Goal: Information Seeking & Learning: Learn about a topic

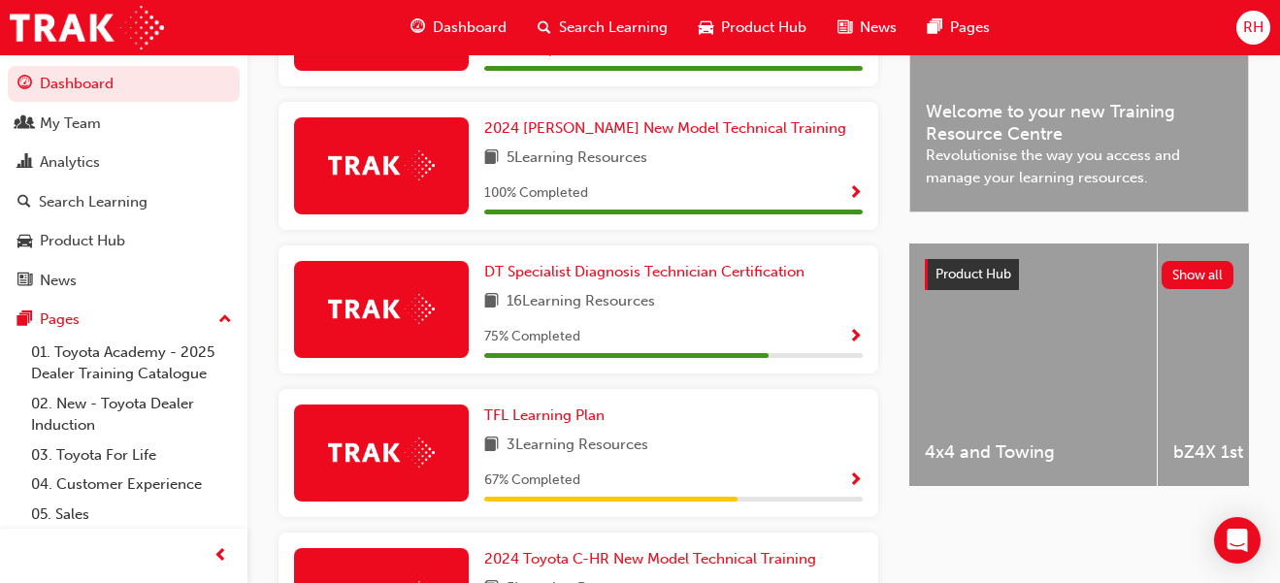
scroll to position [576, 0]
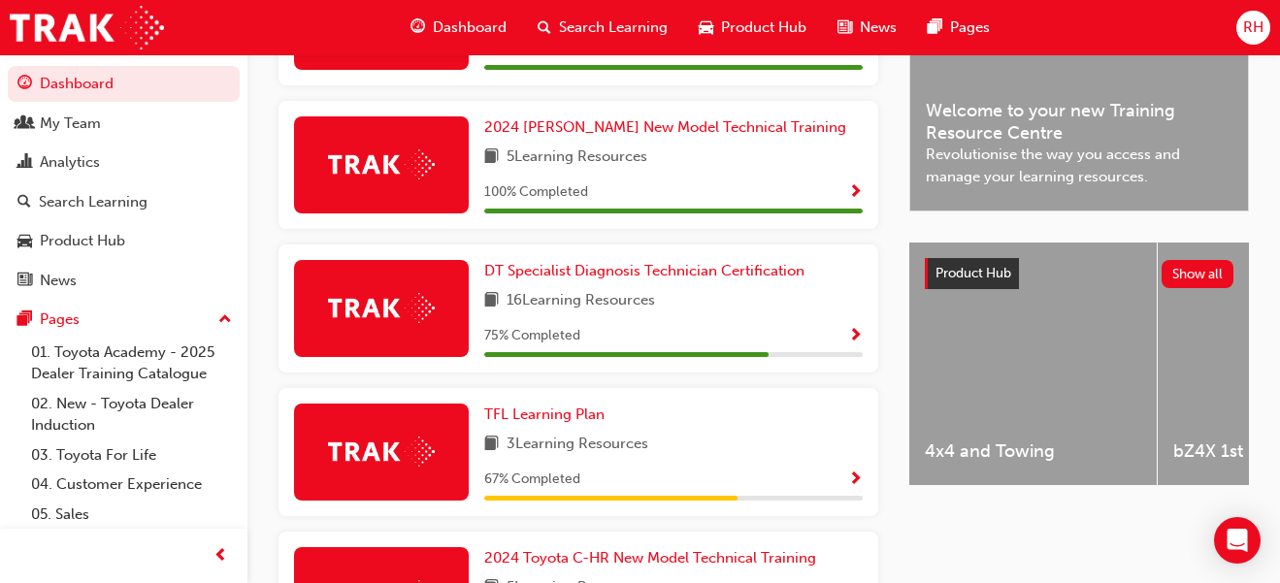
click at [855, 332] on span "Show Progress" at bounding box center [855, 336] width 15 height 17
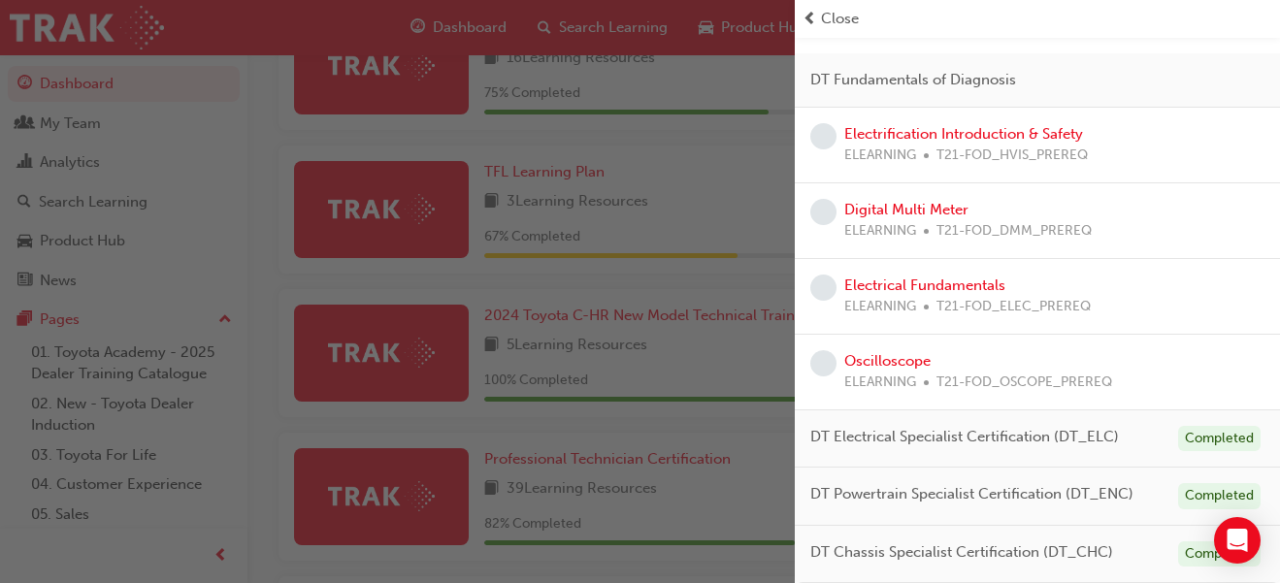
scroll to position [819, 0]
click at [900, 359] on link "Oscilloscope" at bounding box center [887, 360] width 86 height 17
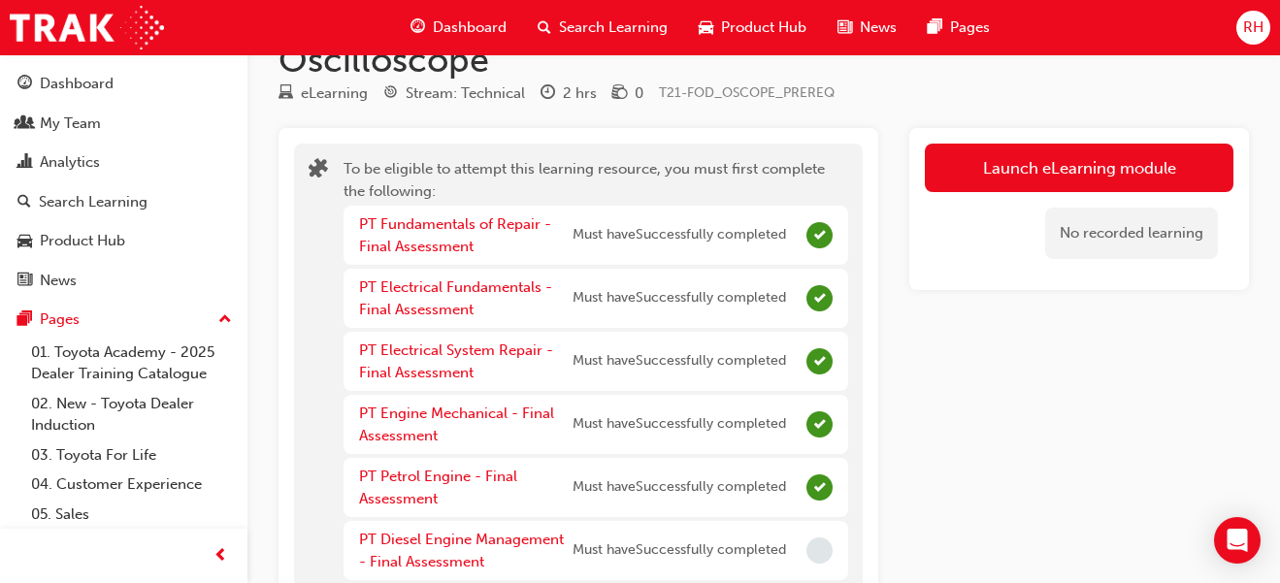
scroll to position [44, 0]
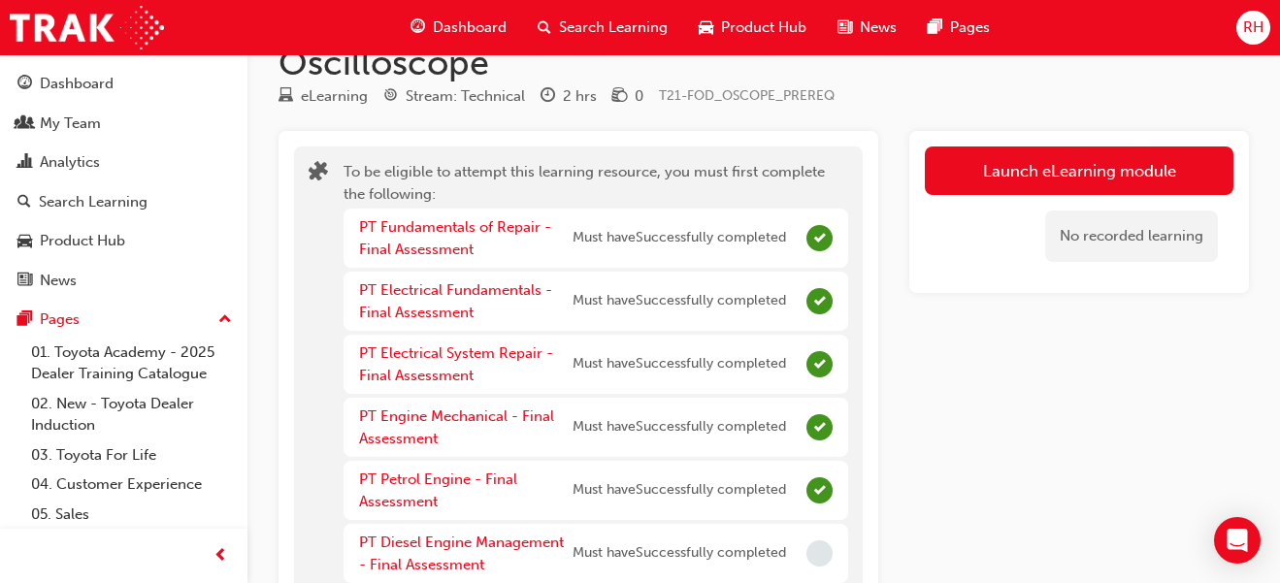
click at [640, 33] on span "Search Learning" at bounding box center [613, 28] width 109 height 22
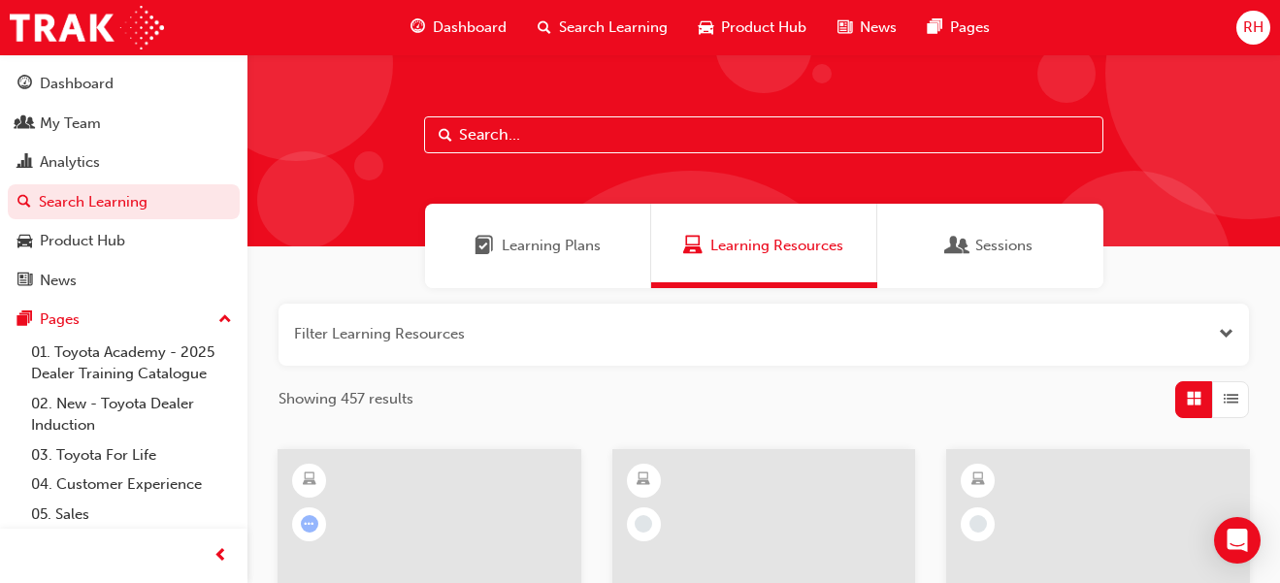
click at [756, 29] on span "Product Hub" at bounding box center [763, 28] width 85 height 22
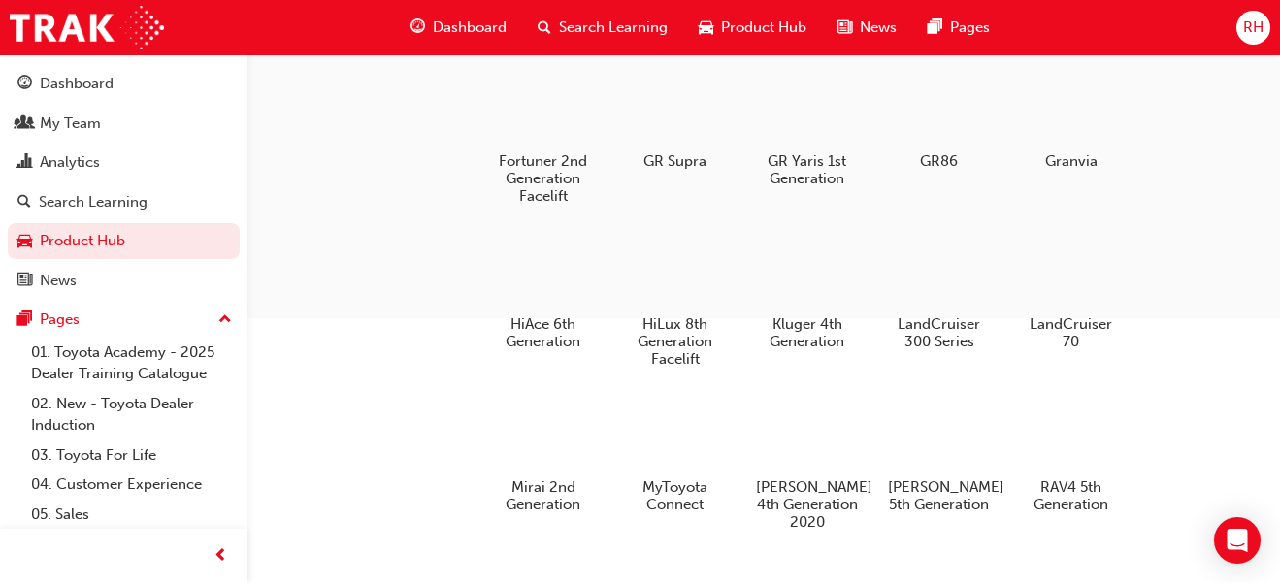
scroll to position [369, 0]
click at [1079, 273] on div at bounding box center [1071, 270] width 102 height 73
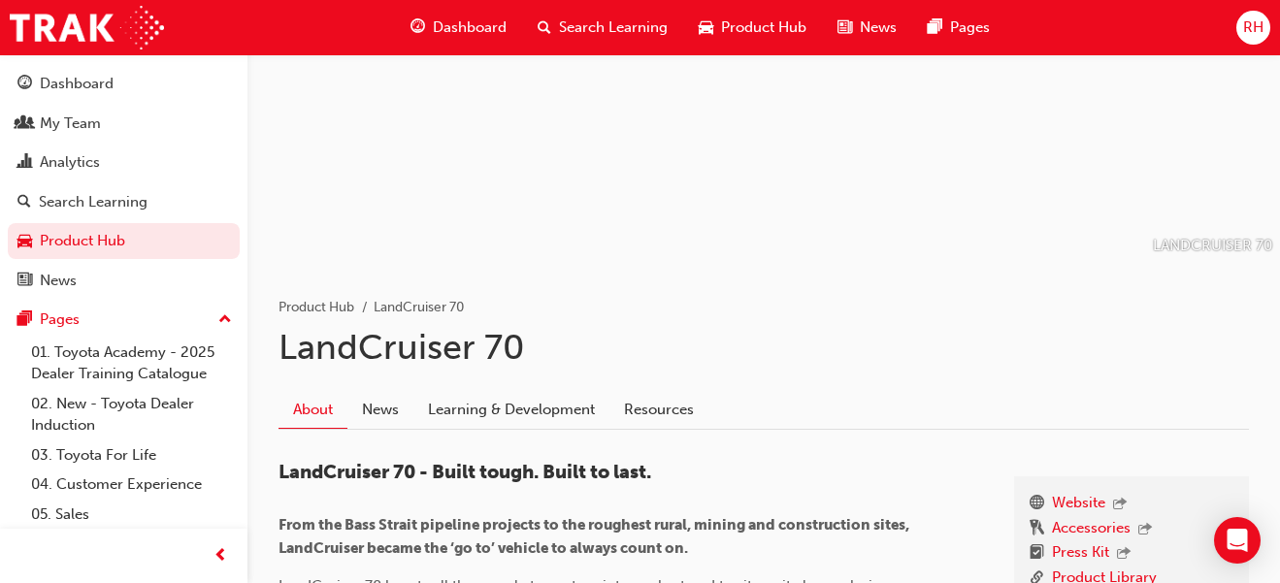
scroll to position [135, 0]
click at [688, 408] on link "Resources" at bounding box center [659, 409] width 99 height 37
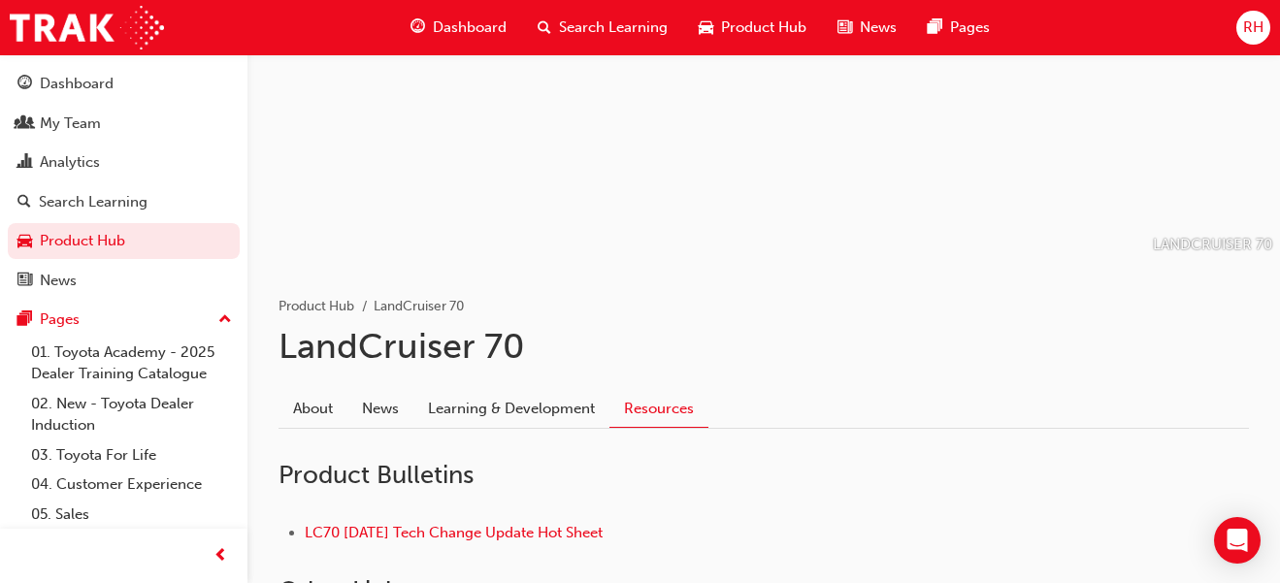
click at [537, 404] on link "Learning & Development" at bounding box center [512, 409] width 196 height 37
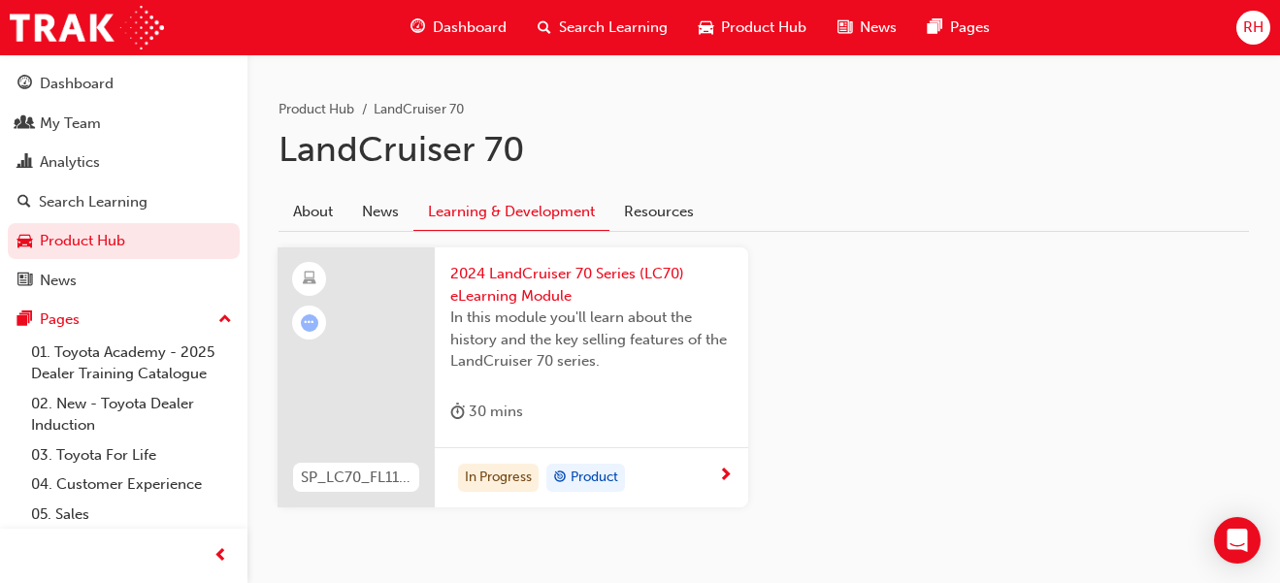
scroll to position [333, 0]
click at [720, 474] on span "next-icon" at bounding box center [725, 475] width 15 height 17
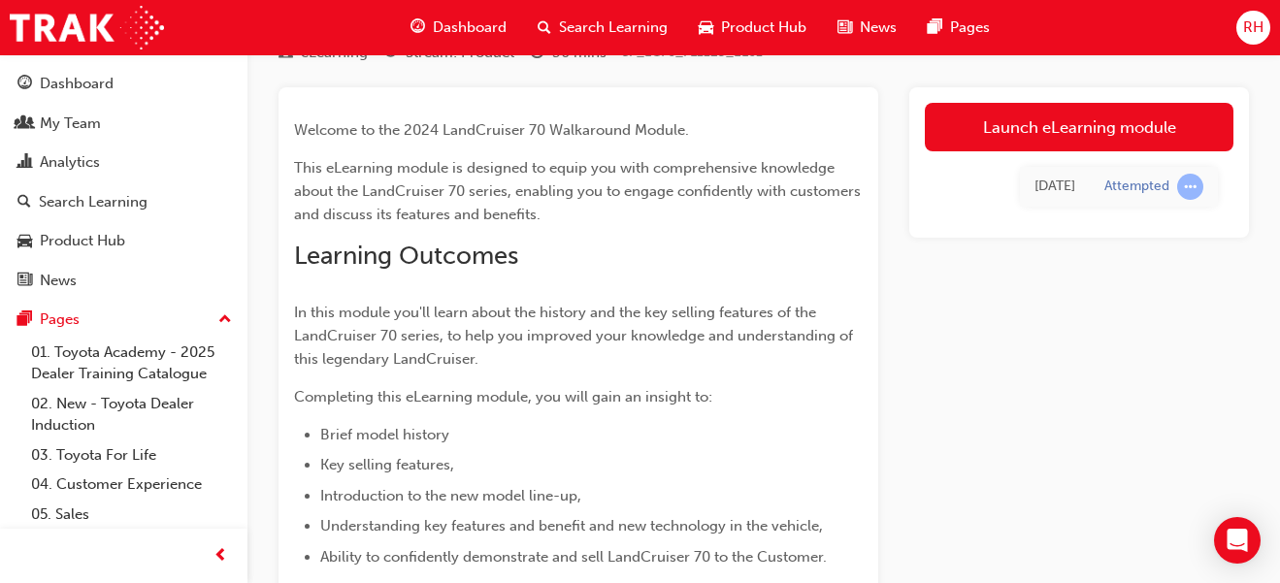
scroll to position [86, 0]
click at [1064, 131] on link "Launch eLearning module" at bounding box center [1079, 128] width 309 height 49
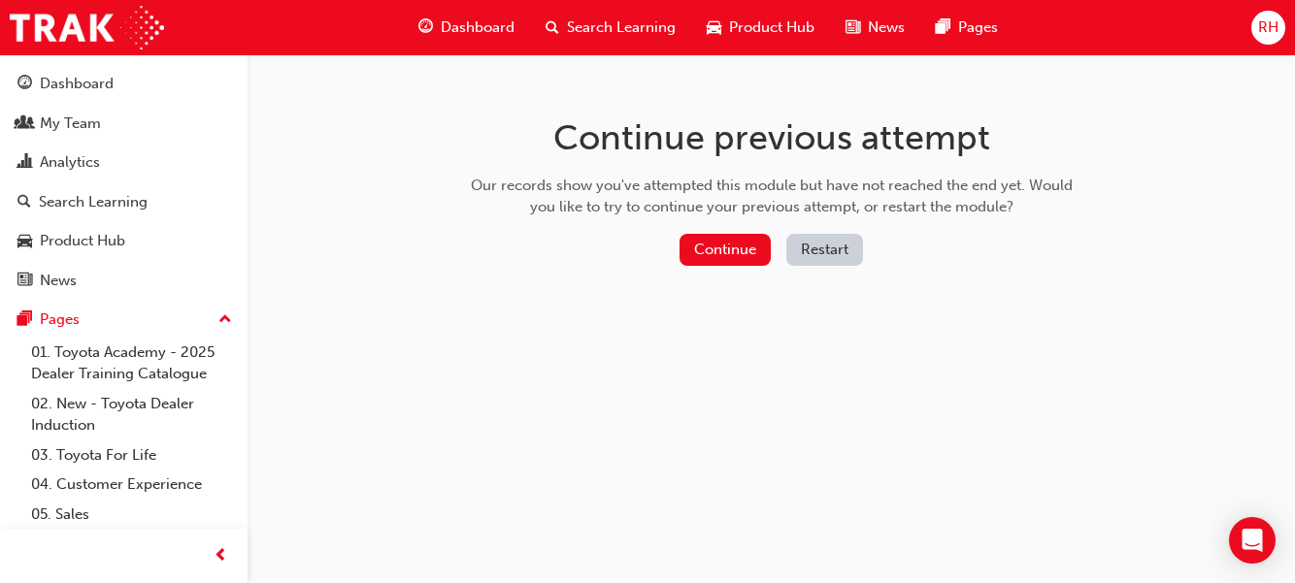
click at [832, 257] on button "Restart" at bounding box center [824, 250] width 77 height 32
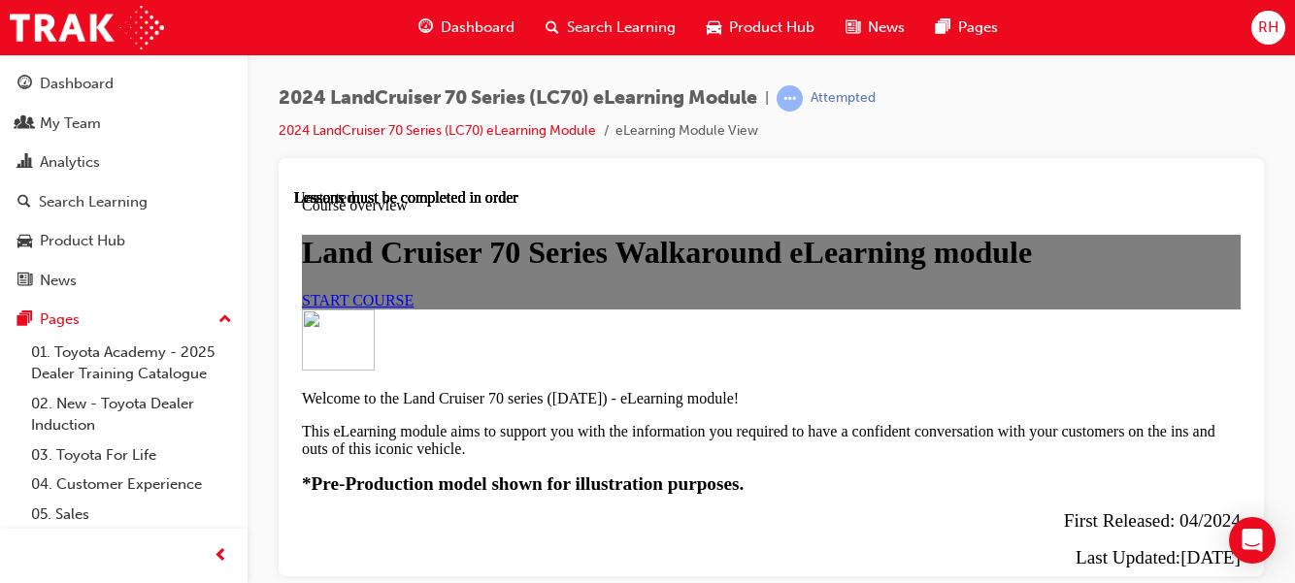
scroll to position [815, 0]
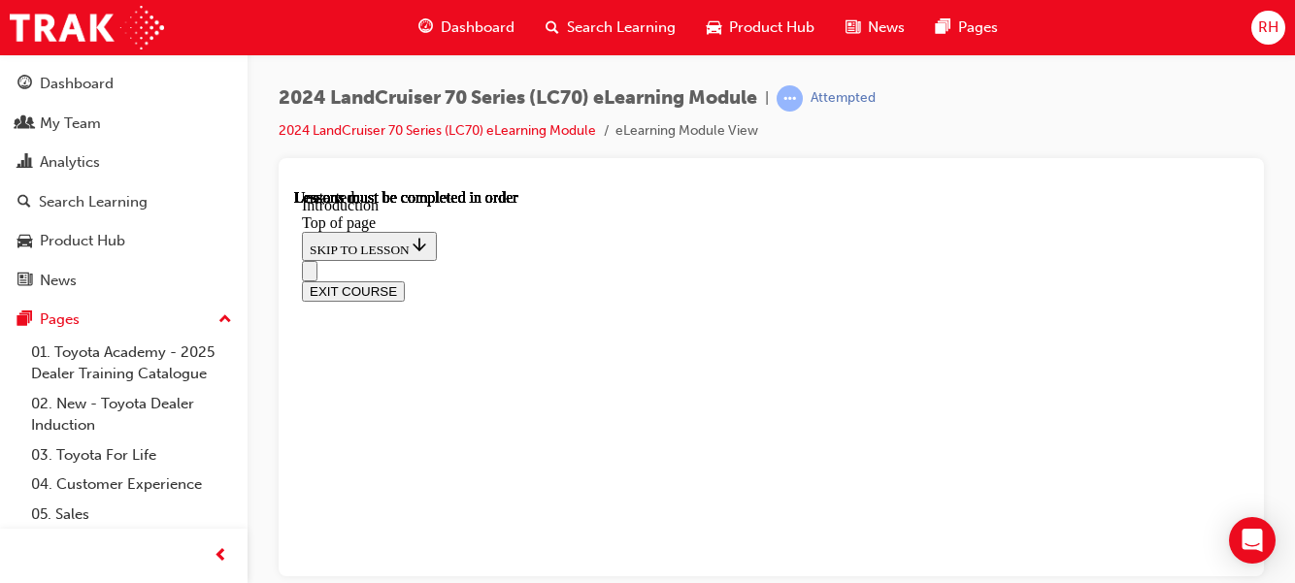
scroll to position [60, 0]
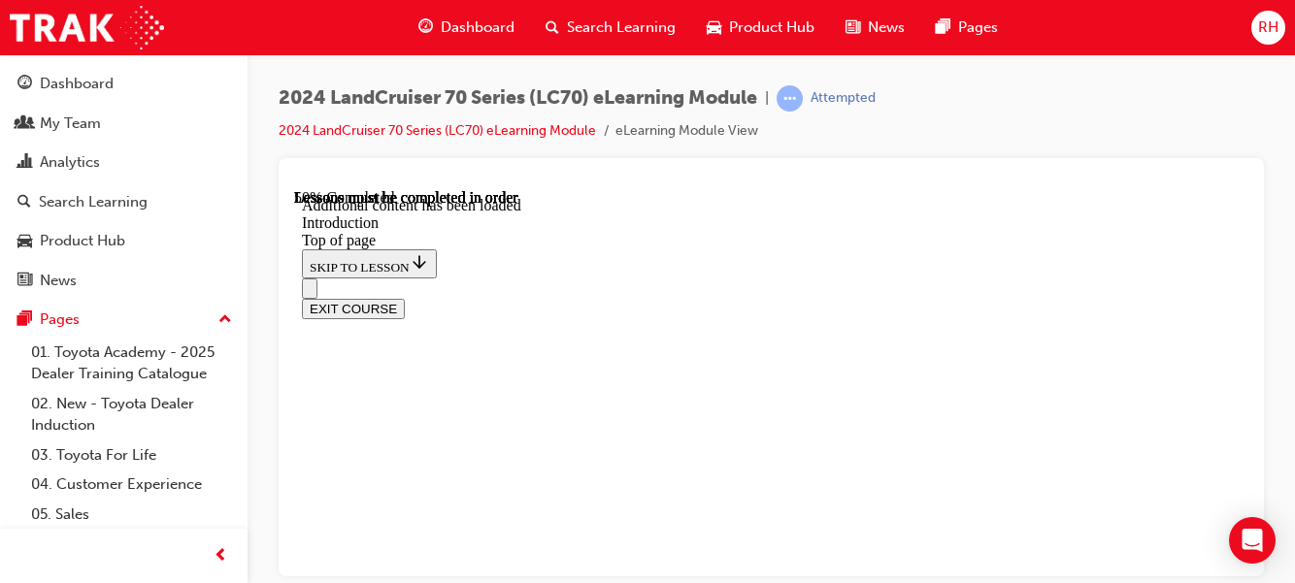
scroll to position [1537, 0]
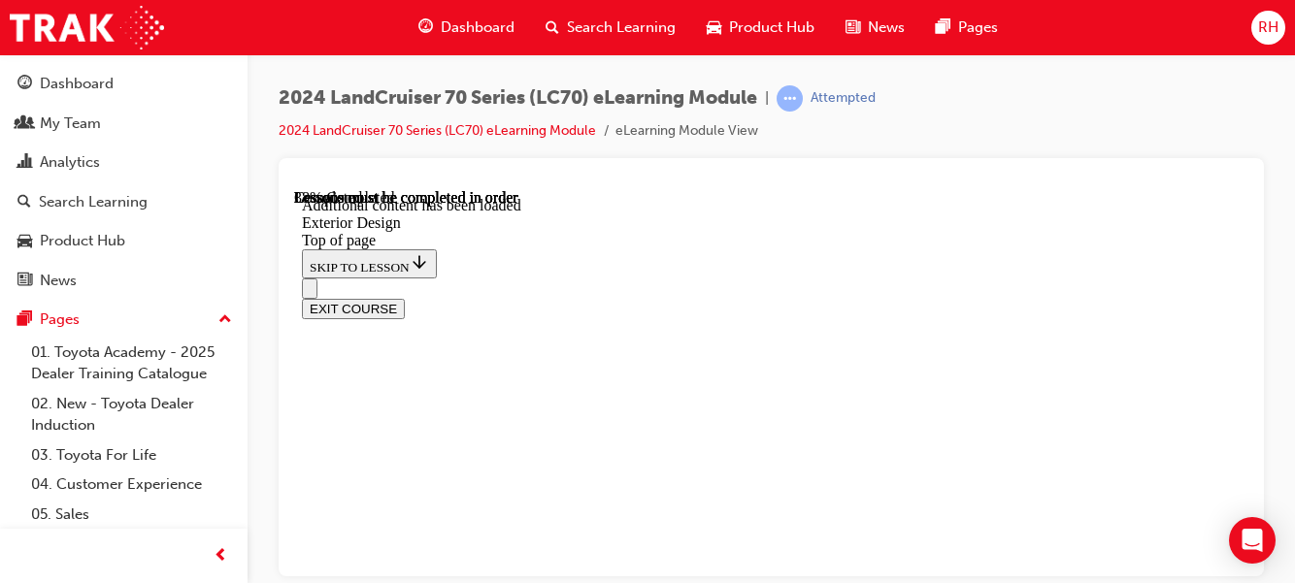
scroll to position [1772, 0]
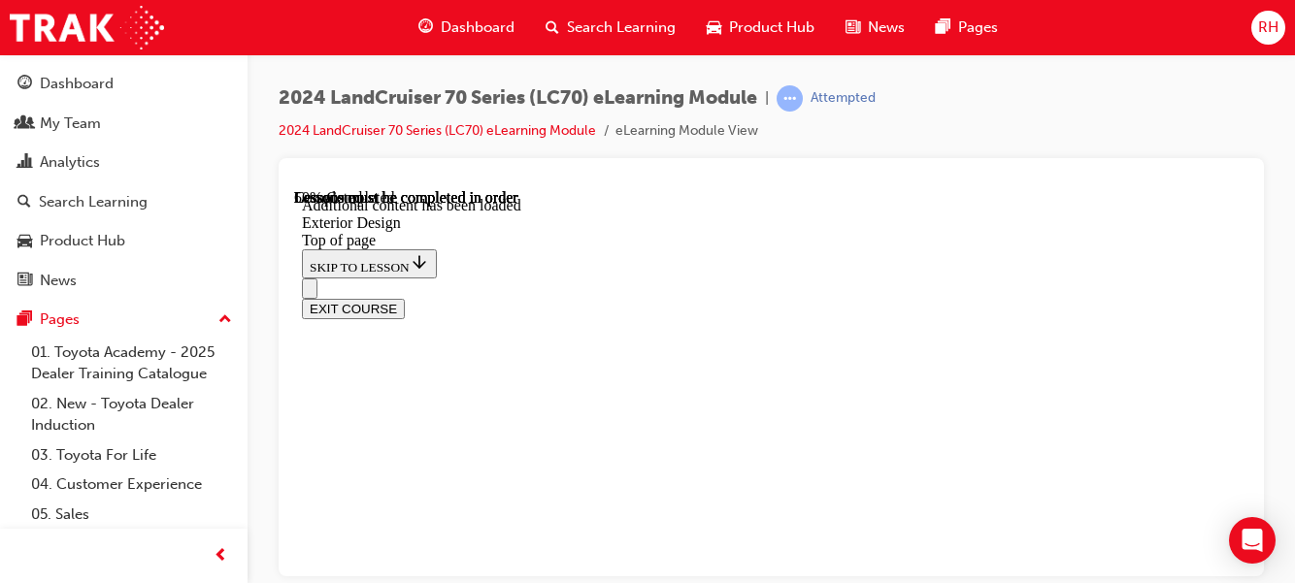
scroll to position [1769, 0]
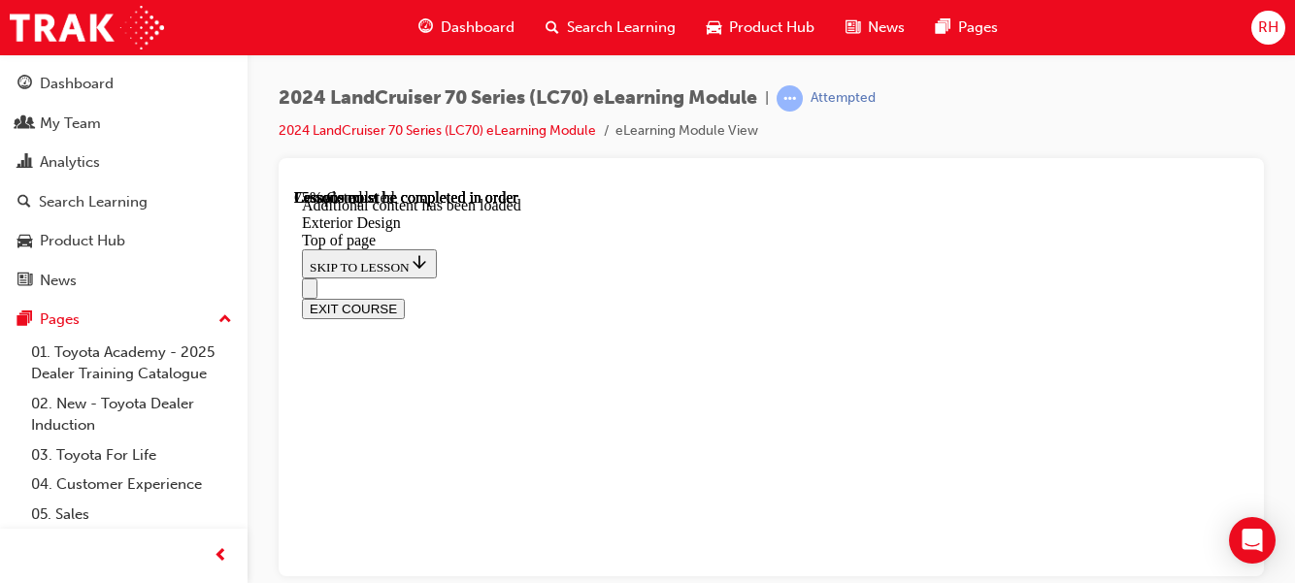
scroll to position [2062, 0]
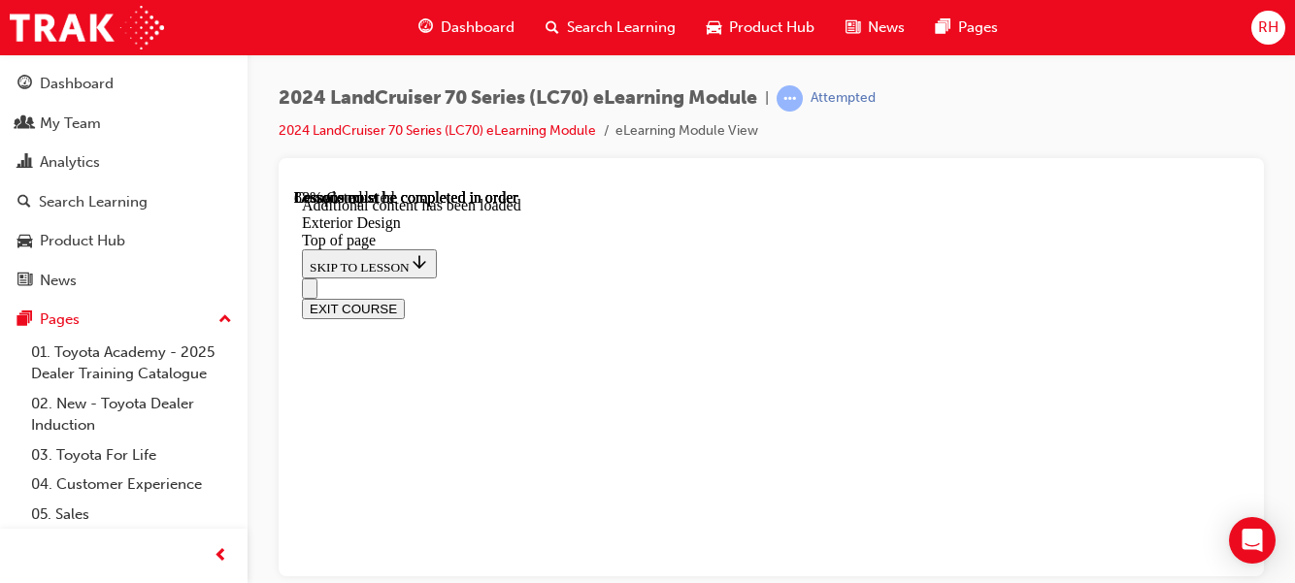
scroll to position [2256, 0]
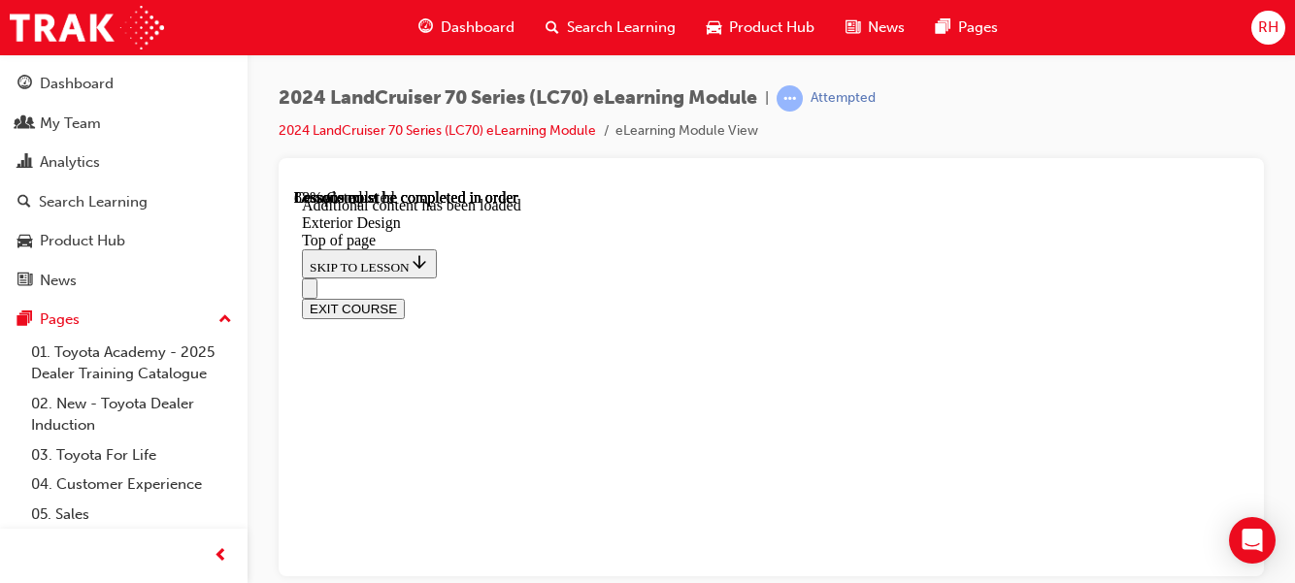
scroll to position [2375, 0]
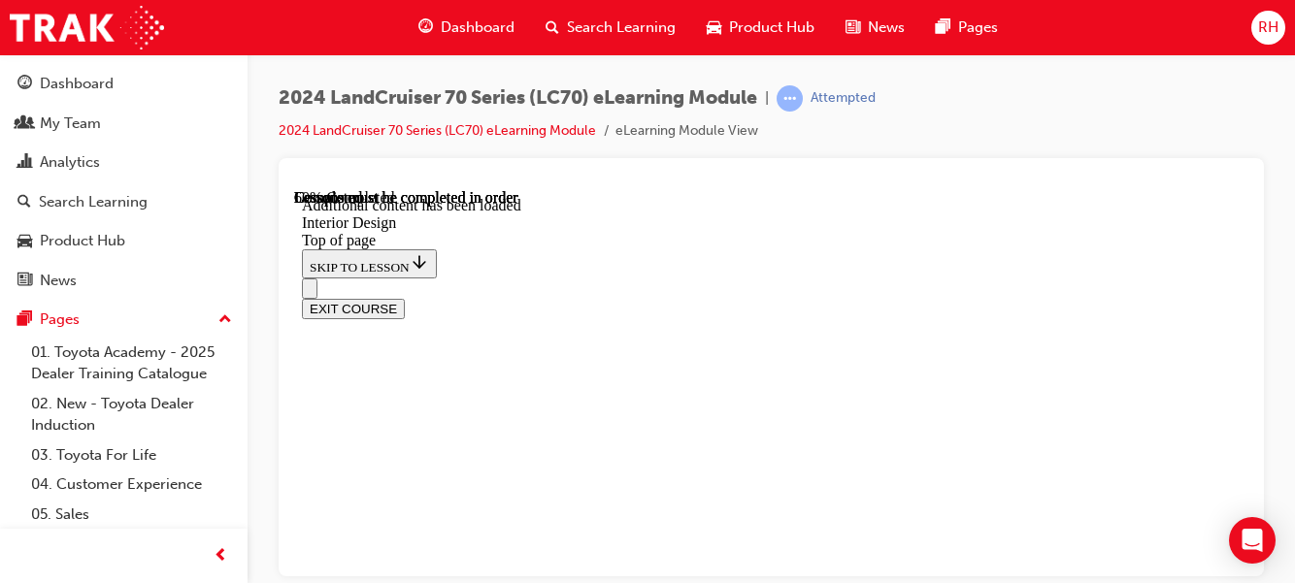
scroll to position [246, 0]
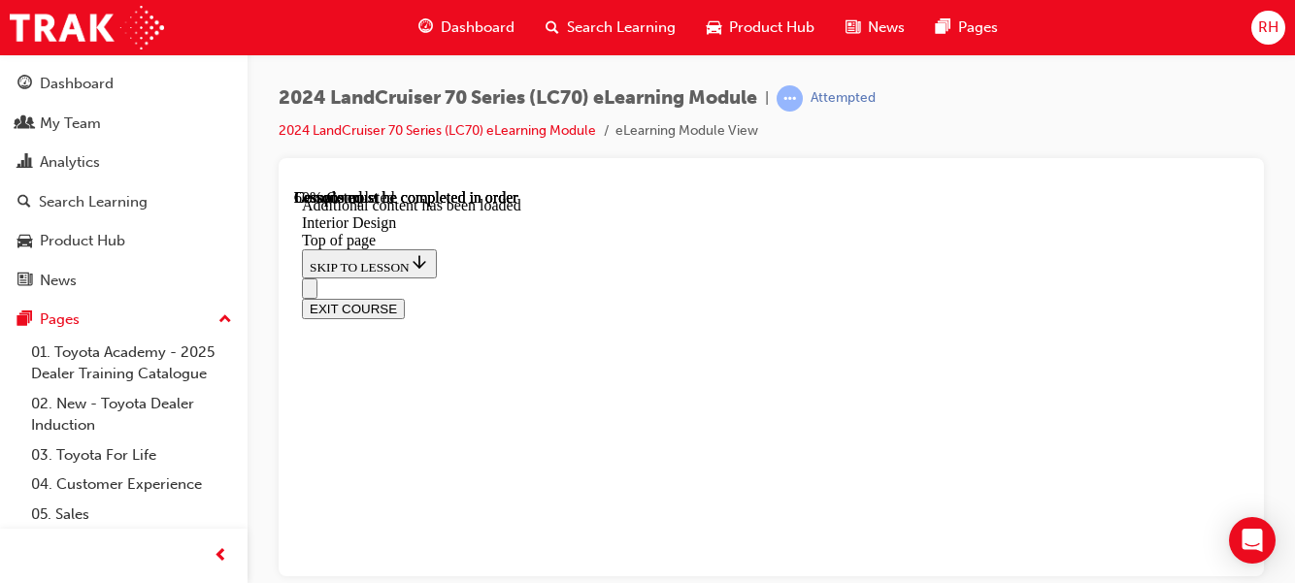
scroll to position [0, 0]
click at [944, 278] on div "EXIT COURSE" at bounding box center [764, 298] width 924 height 41
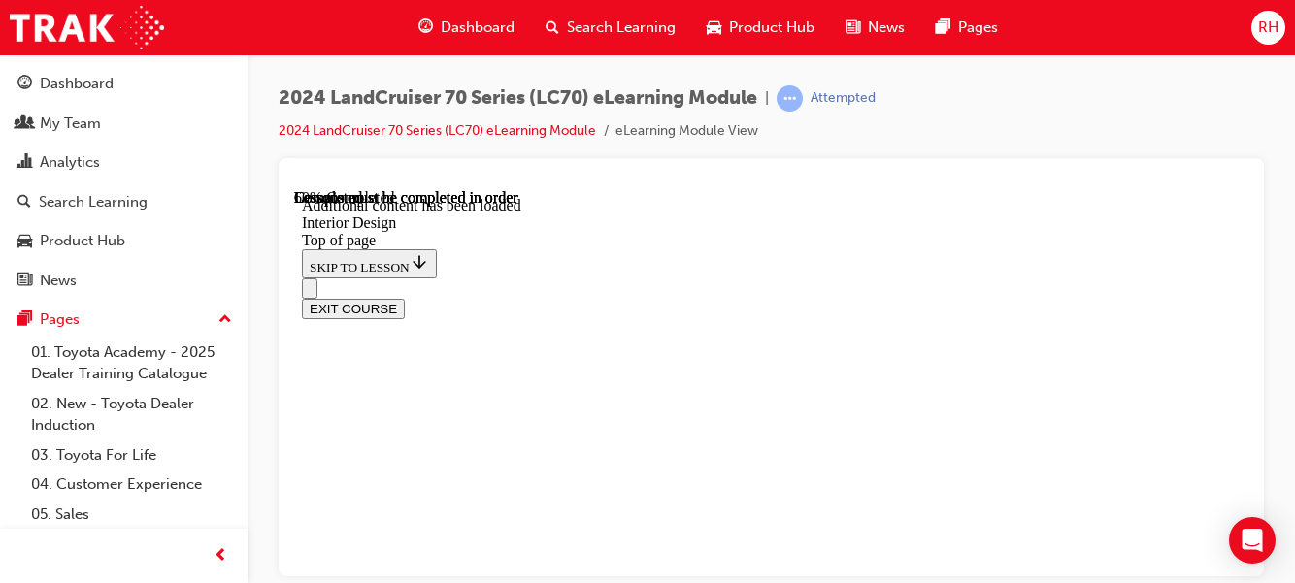
scroll to position [1143, 0]
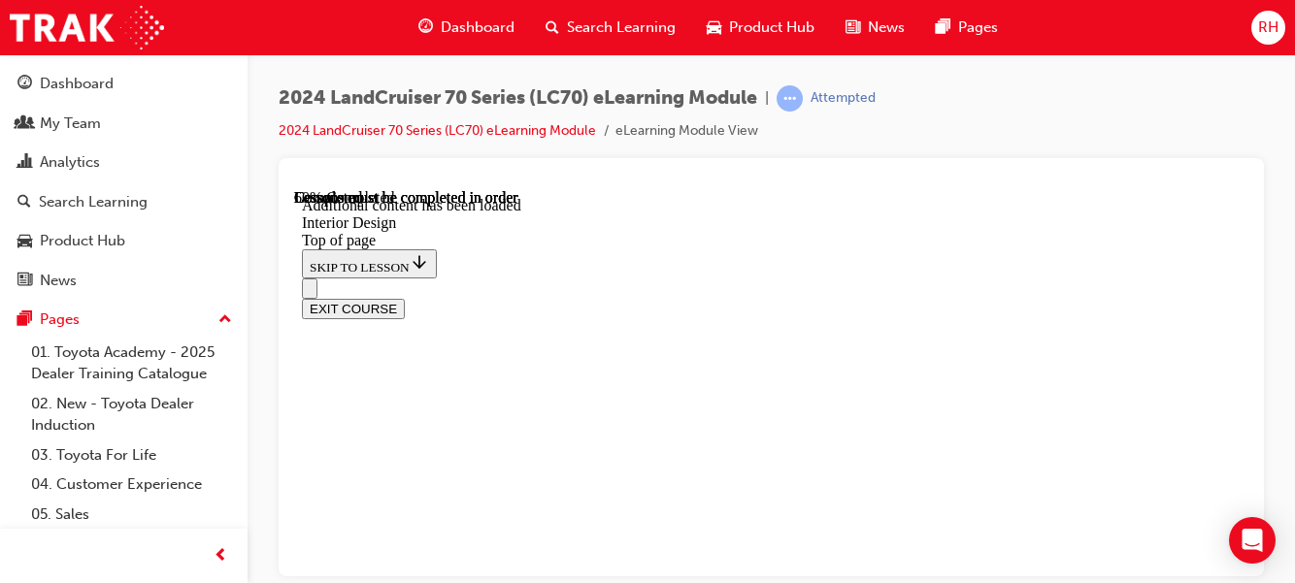
scroll to position [1098, 0]
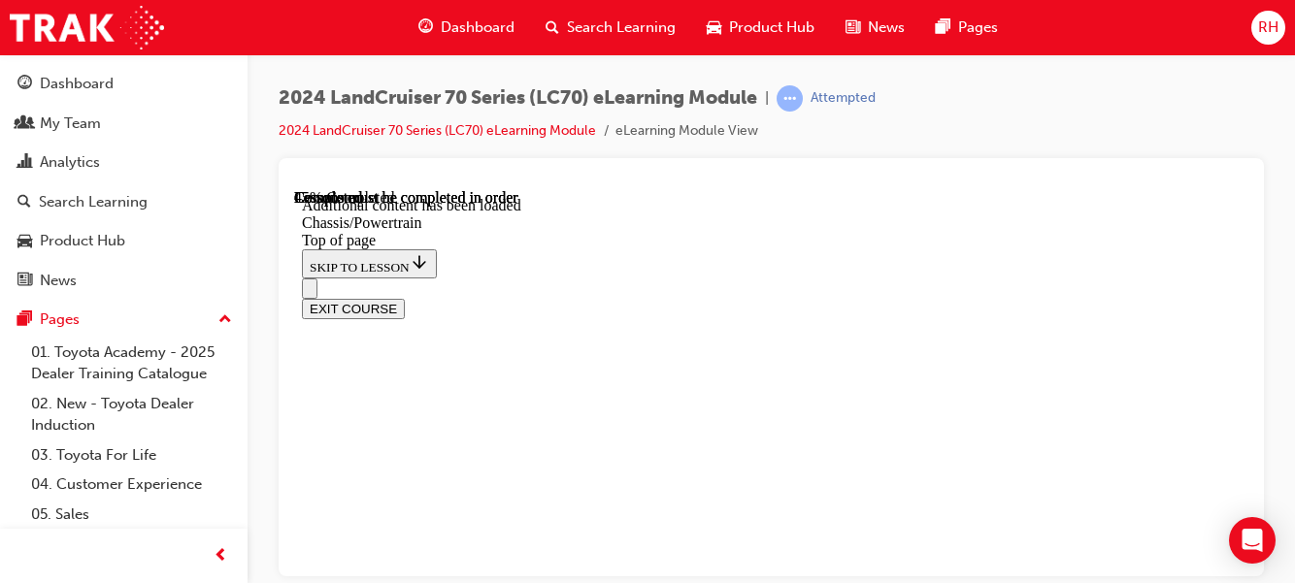
drag, startPoint x: 956, startPoint y: 420, endPoint x: 878, endPoint y: 426, distance: 77.9
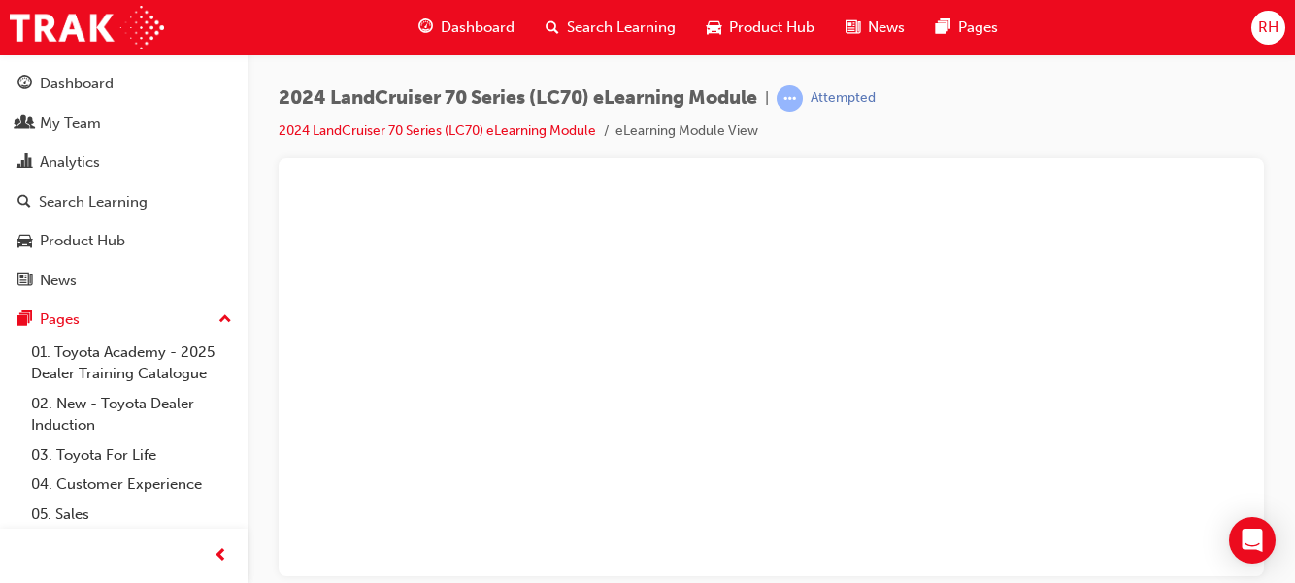
click at [983, 127] on div "2024 LandCruiser 70 Series (LC70) eLearning Module | Attempted 2024 LandCruiser…" at bounding box center [771, 121] width 985 height 73
click at [1196, 244] on button "Unzoom image" at bounding box center [771, 381] width 954 height 387
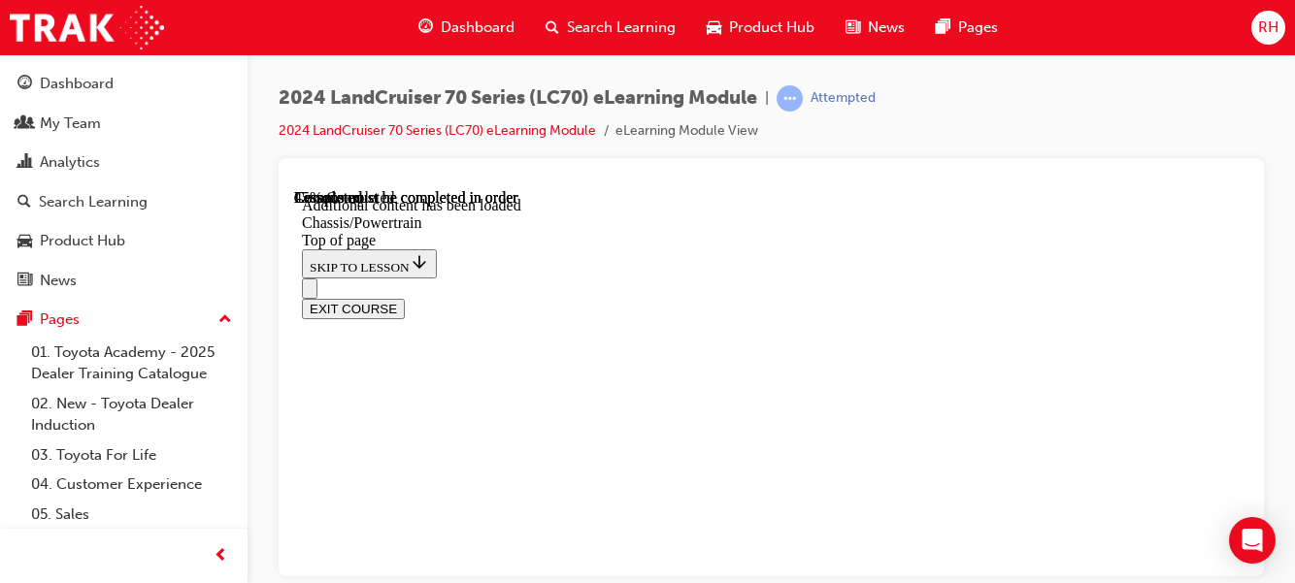
click at [1196, 244] on button "Unzoom image" at bounding box center [771, 381] width 954 height 387
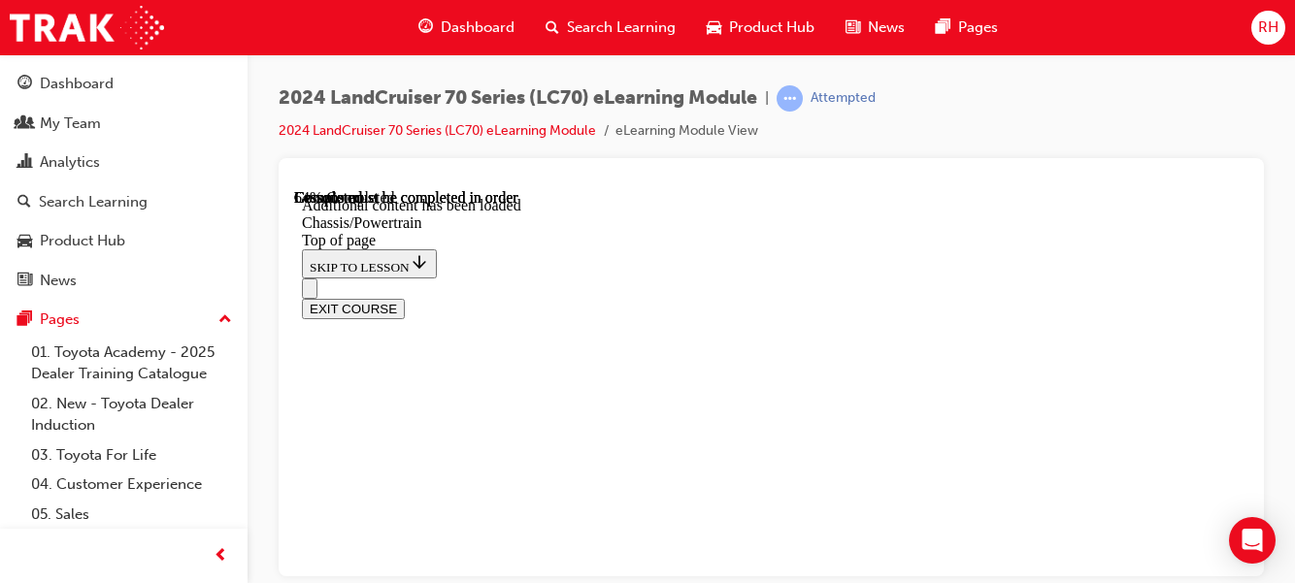
scroll to position [3046, 0]
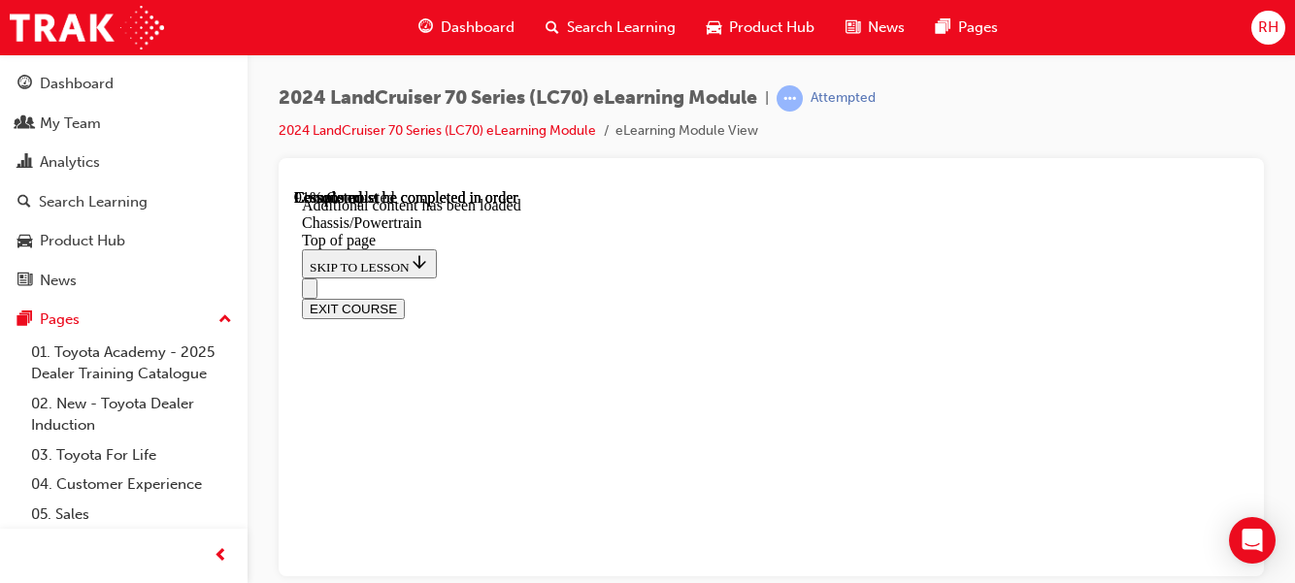
scroll to position [3919, 0]
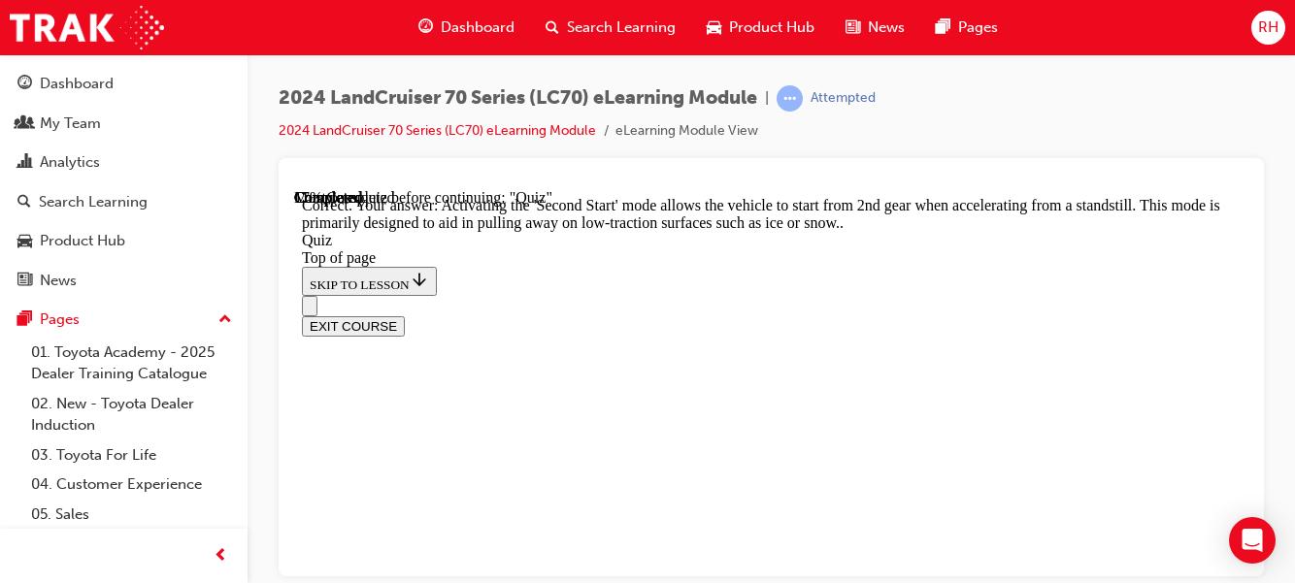
scroll to position [1088, 0]
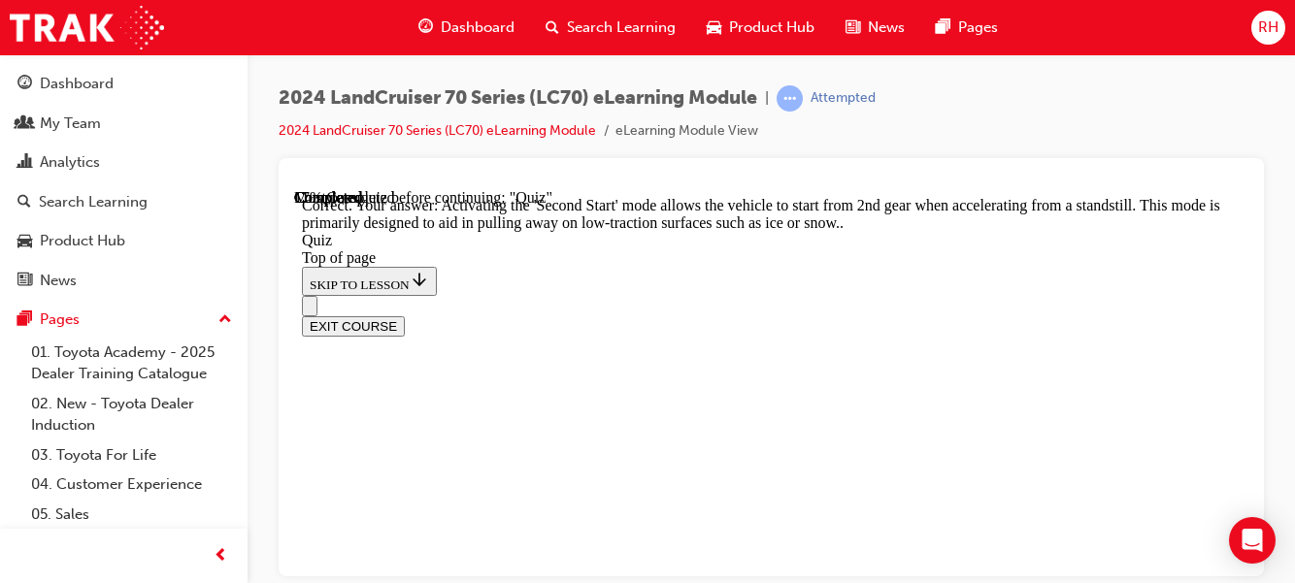
scroll to position [530, 0]
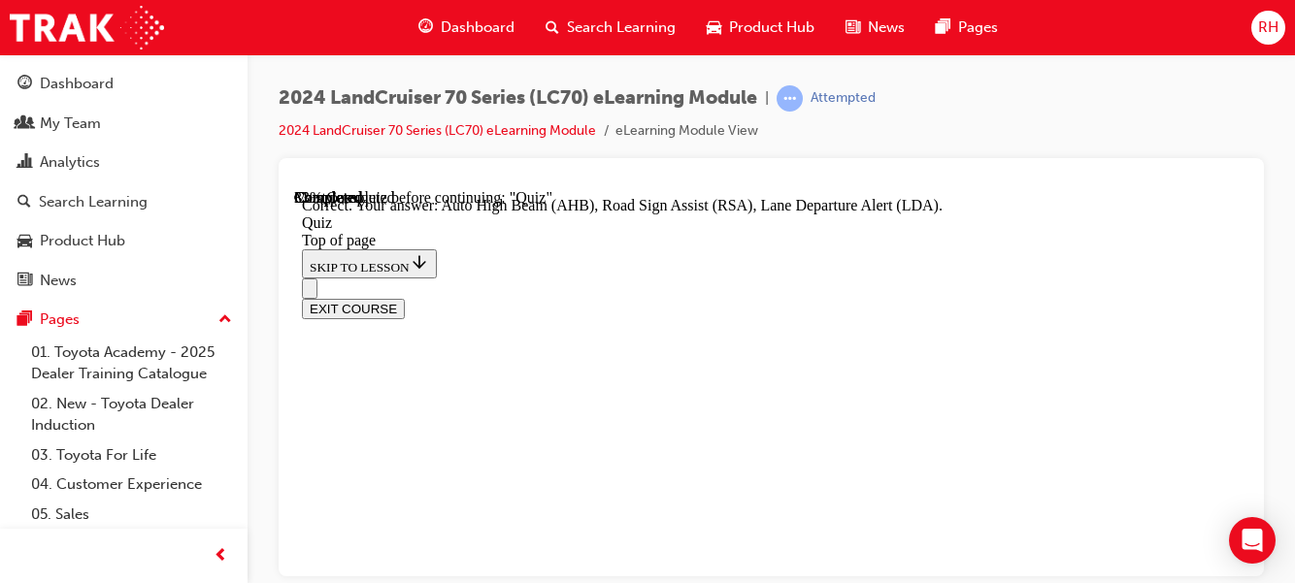
scroll to position [921, 0]
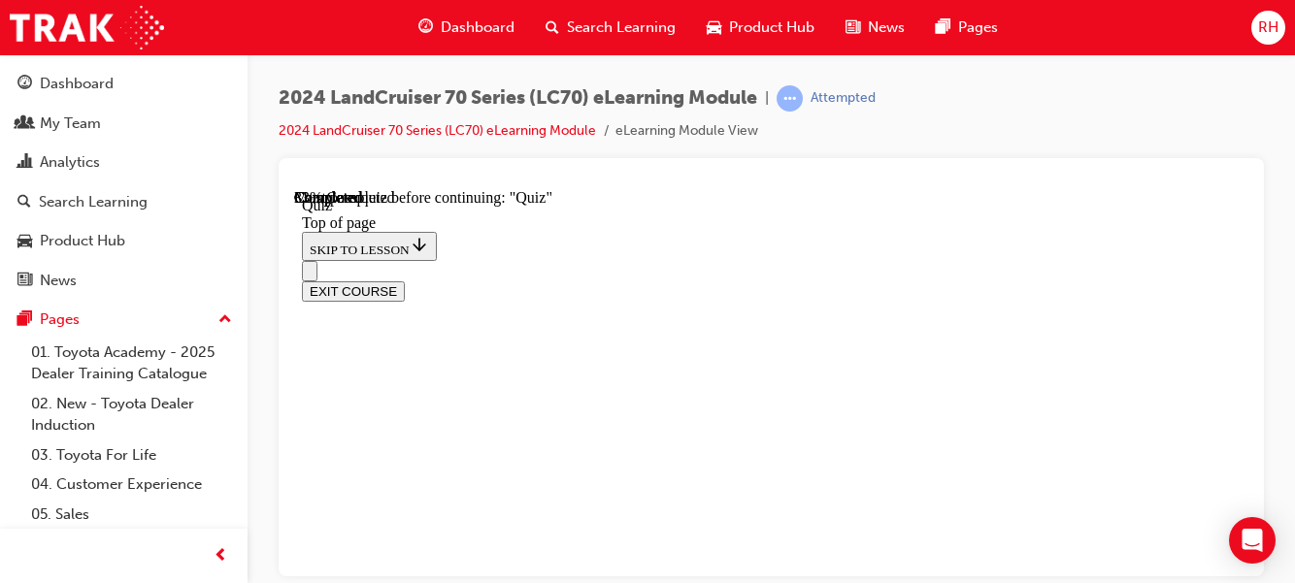
scroll to position [548, 0]
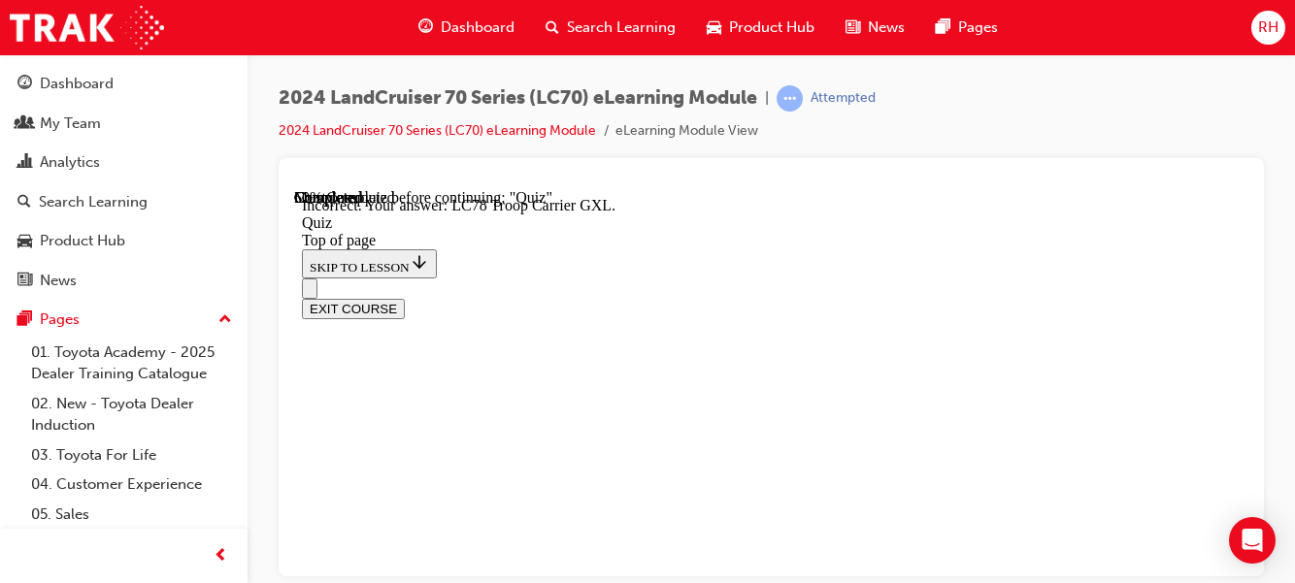
scroll to position [522, 0]
drag, startPoint x: 758, startPoint y: 412, endPoint x: 956, endPoint y: 392, distance: 199.0
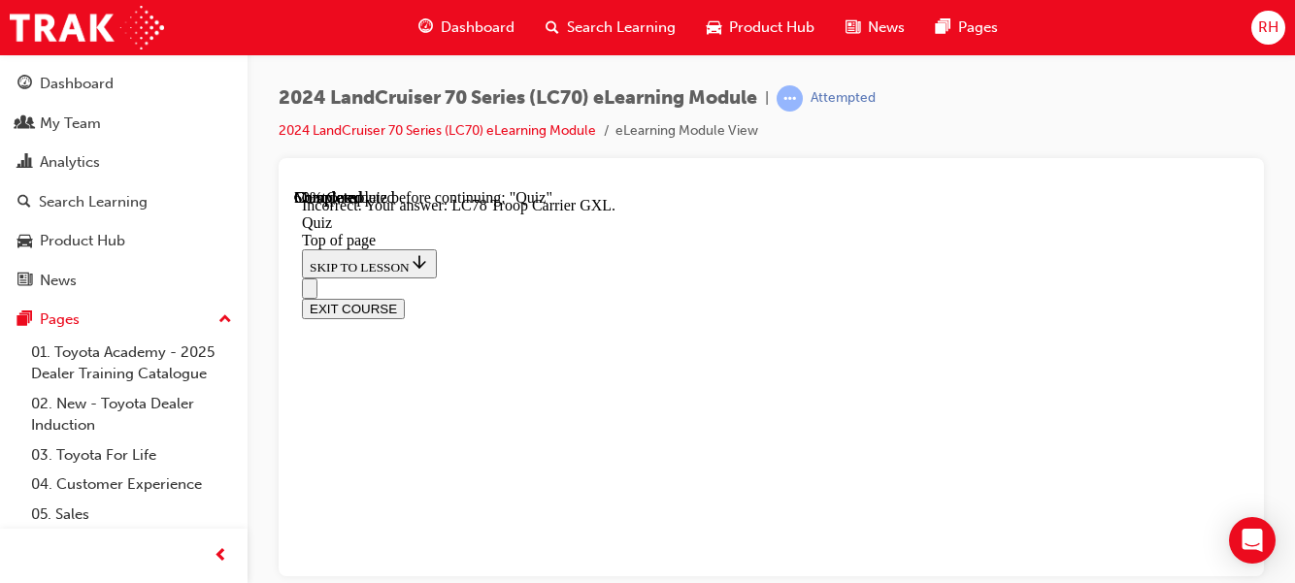
scroll to position [880, 0]
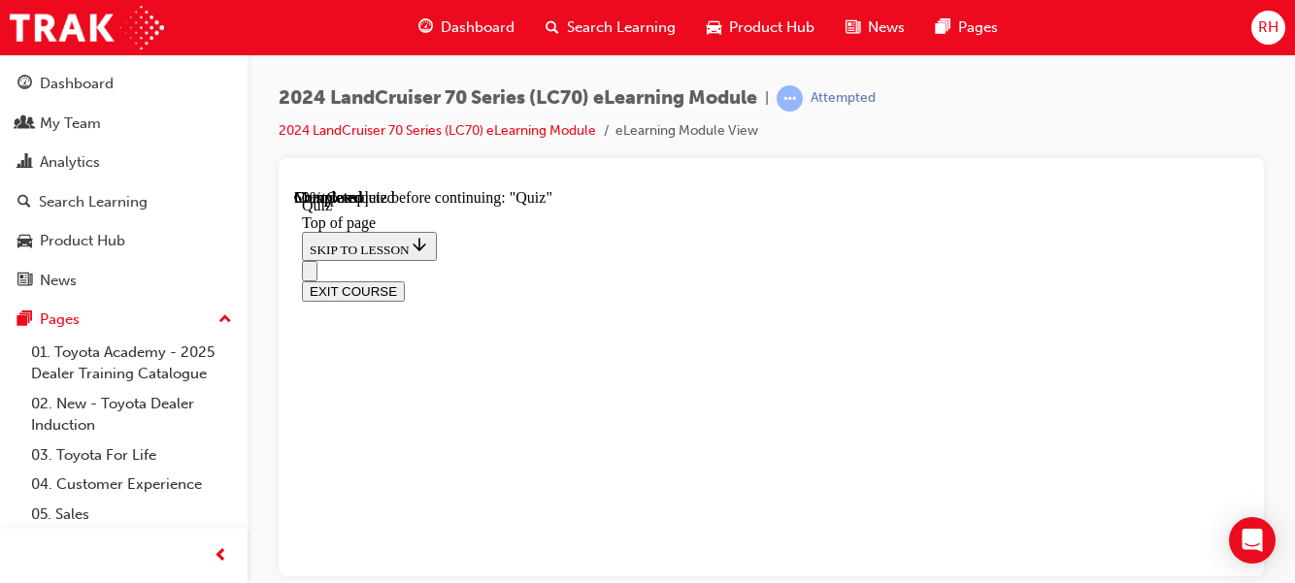
scroll to position [491, 0]
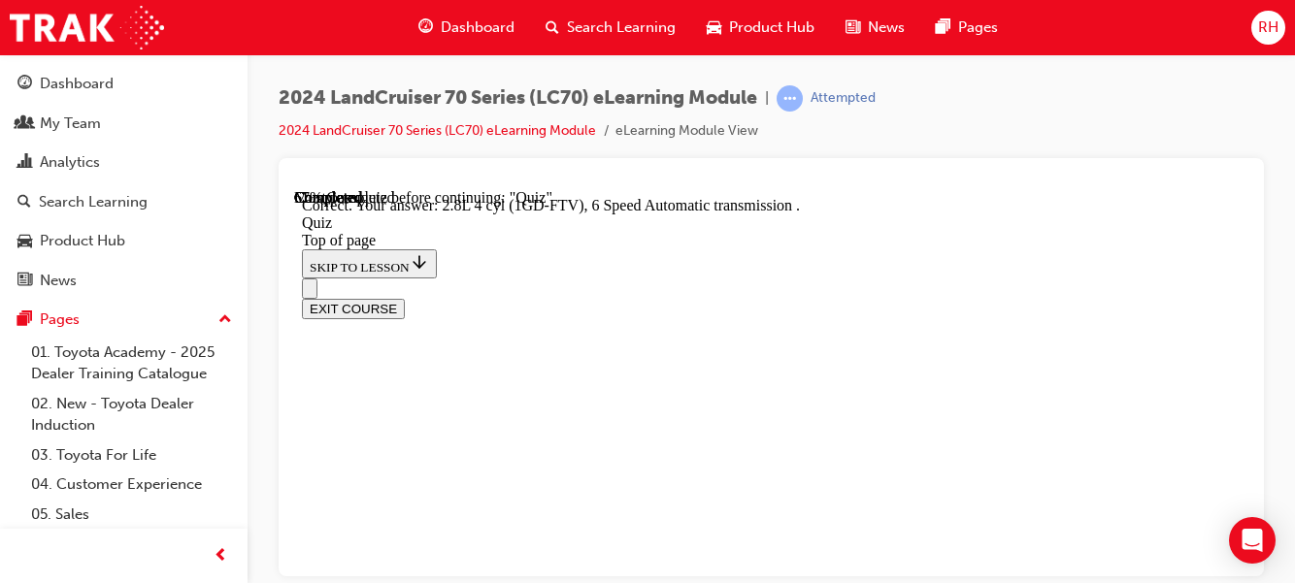
scroll to position [805, 0]
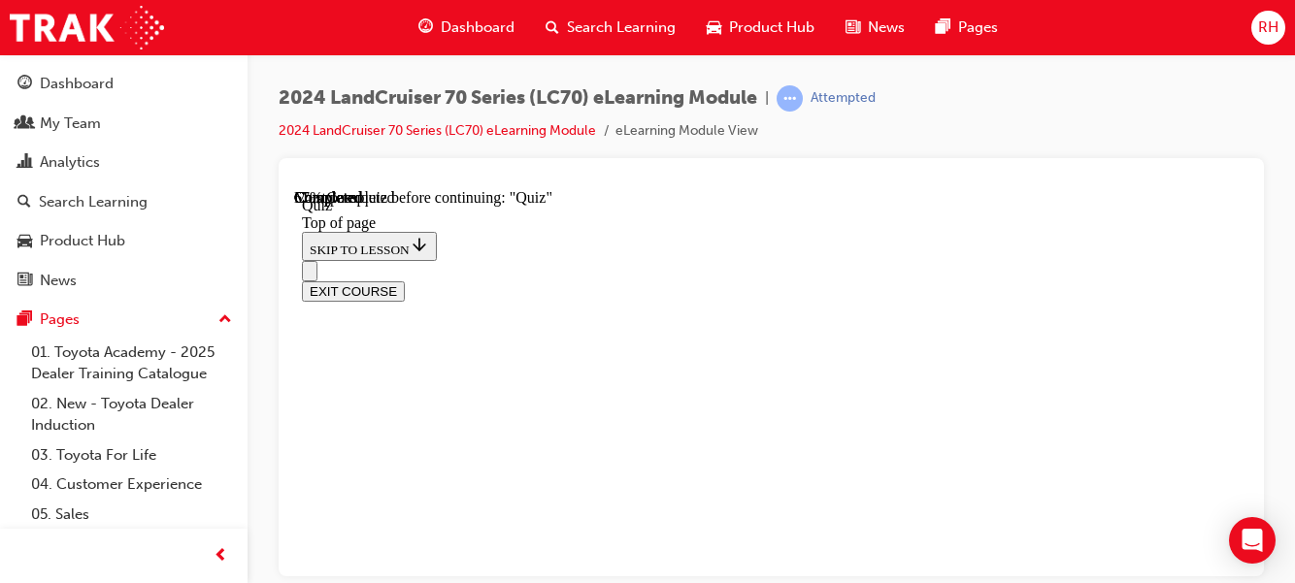
scroll to position [391, 0]
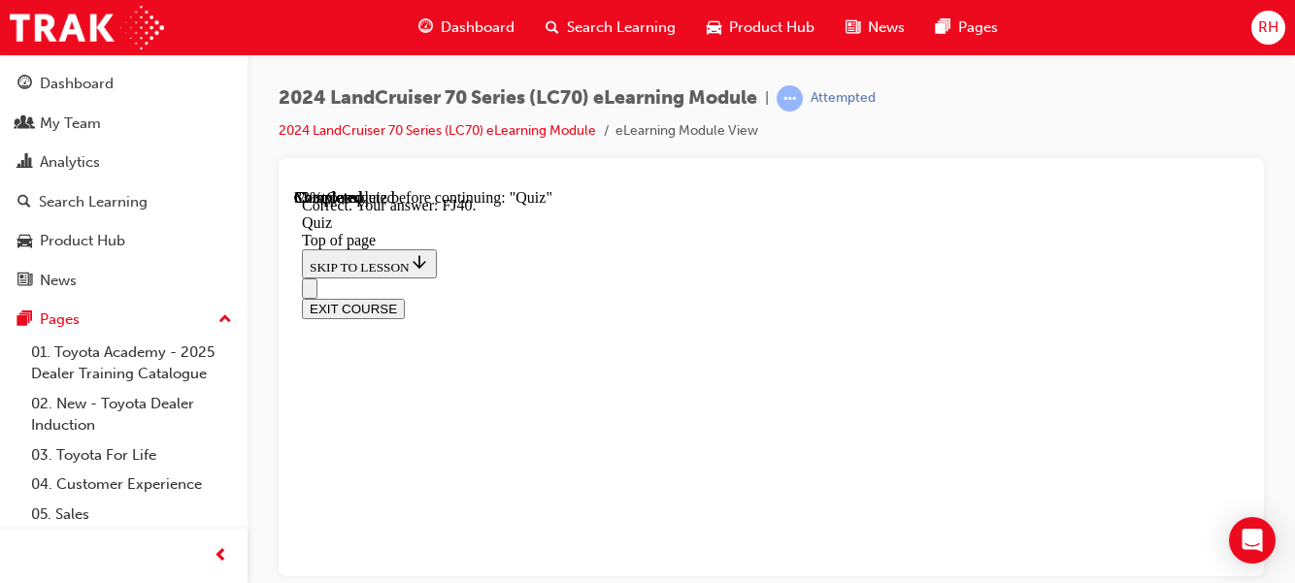
scroll to position [760, 0]
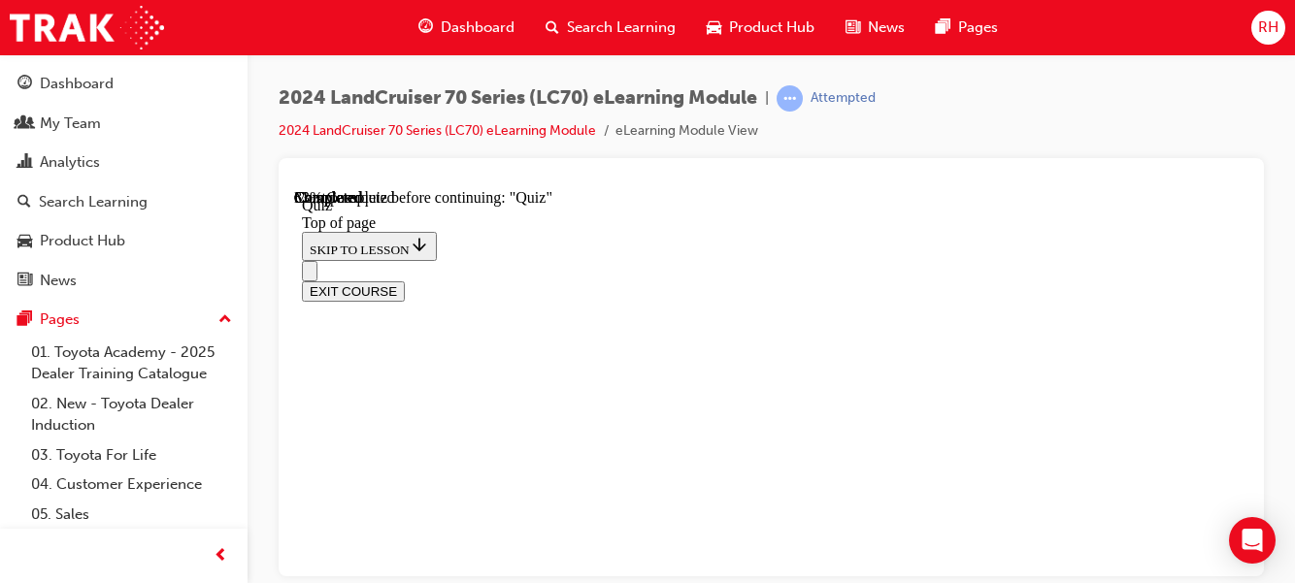
scroll to position [289, 0]
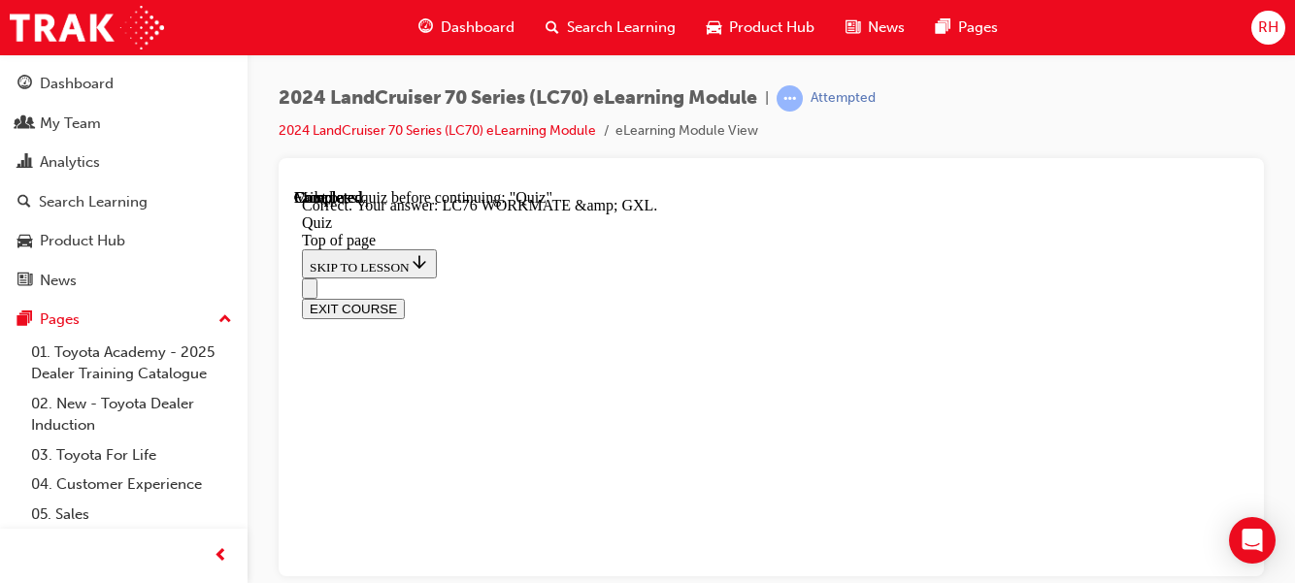
scroll to position [759, 0]
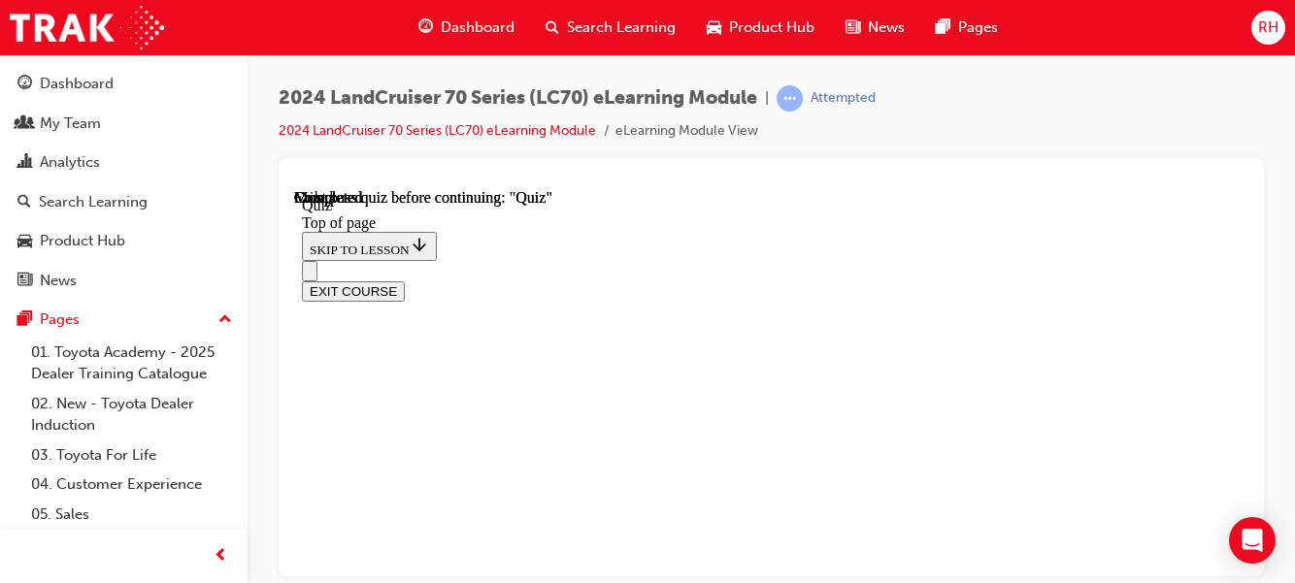
scroll to position [667, 0]
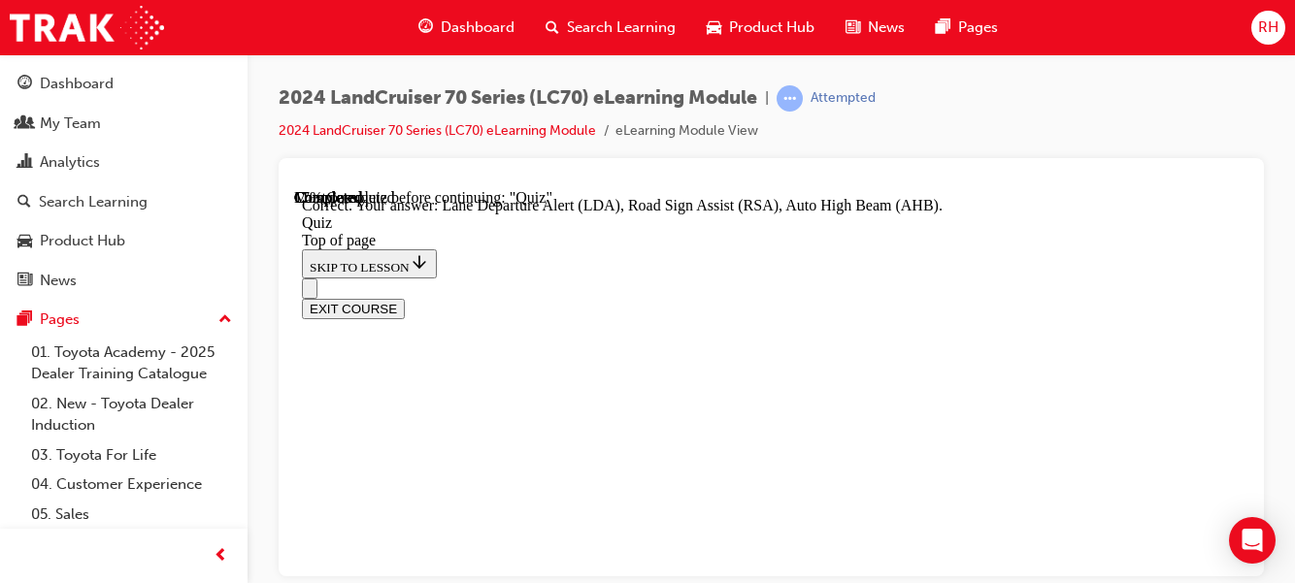
scroll to position [921, 0]
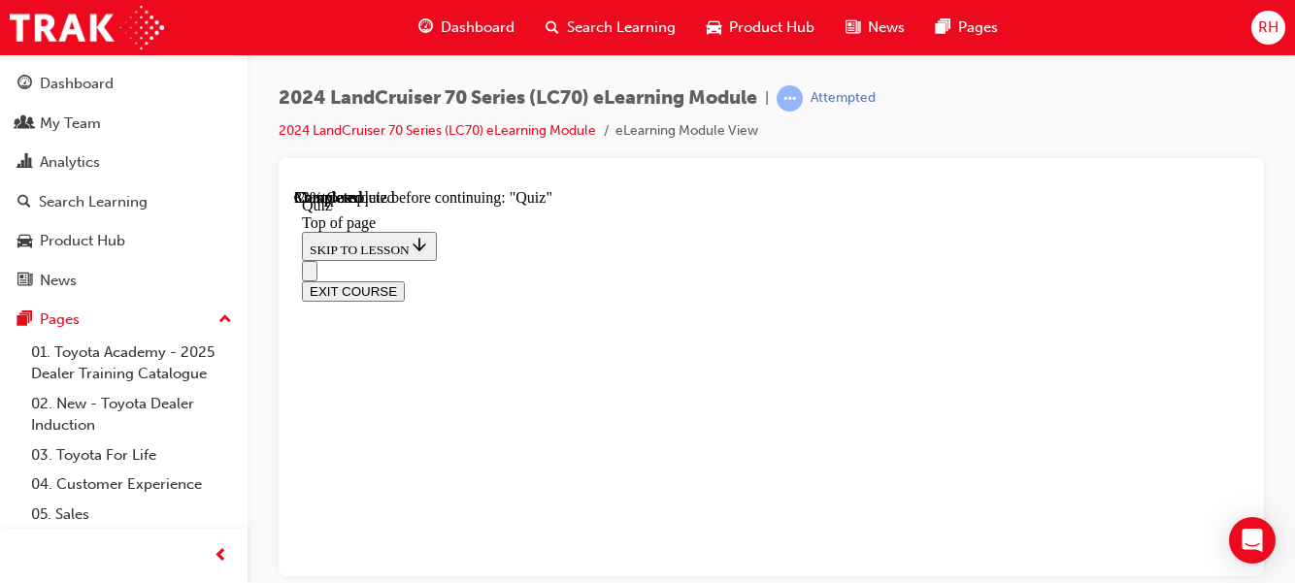
scroll to position [472, 0]
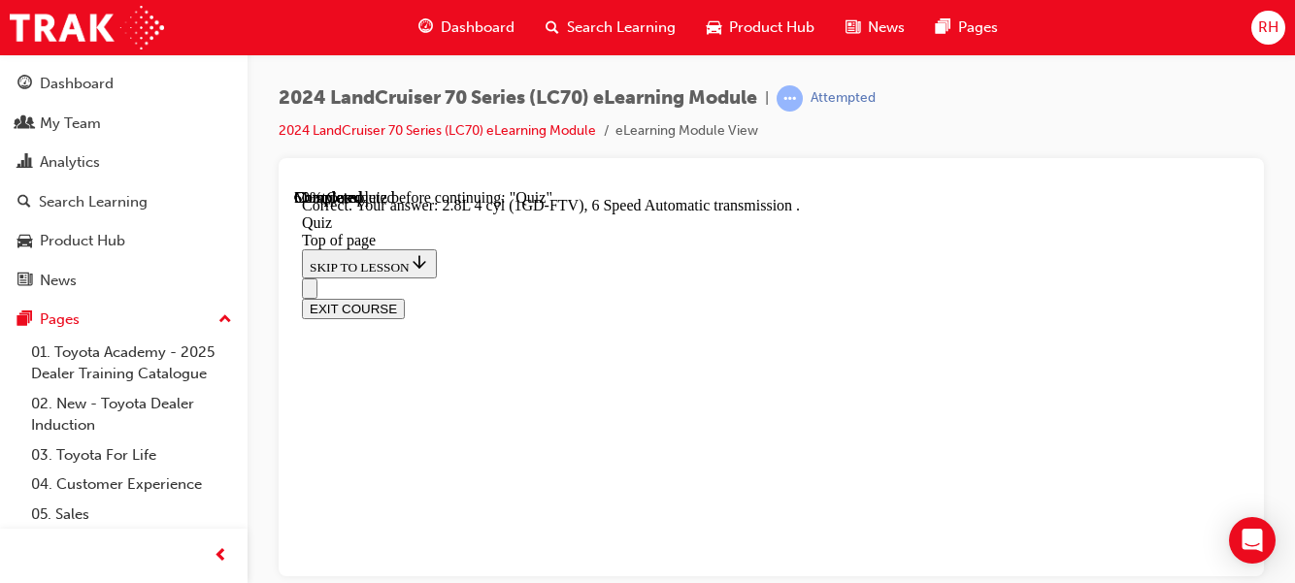
scroll to position [805, 0]
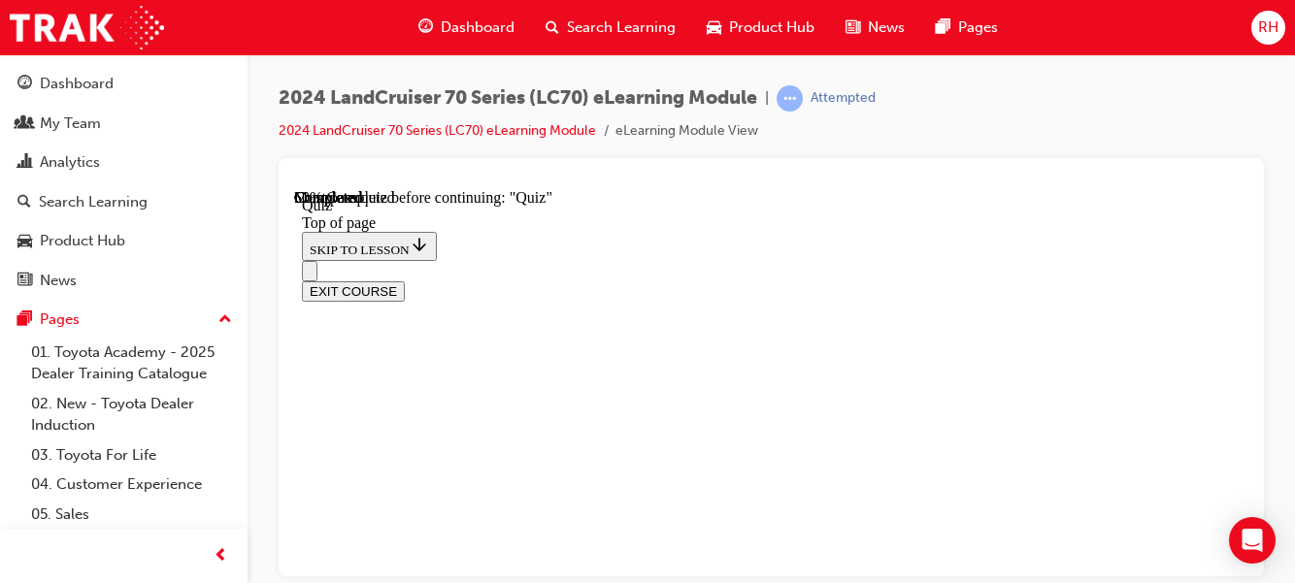
scroll to position [472, 0]
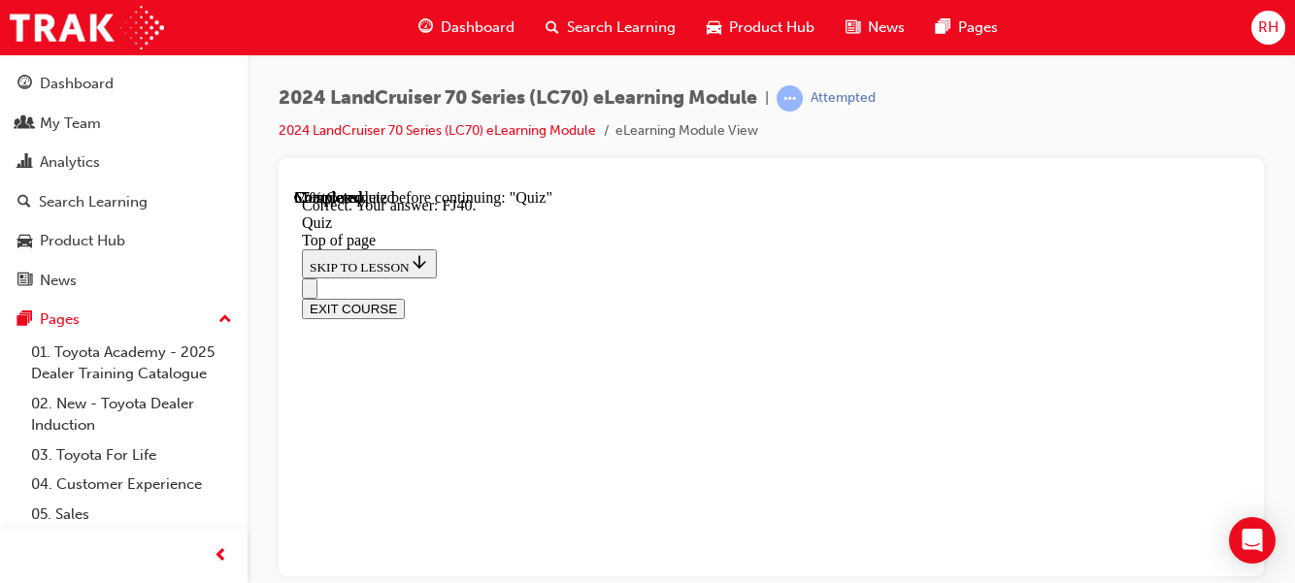
scroll to position [760, 0]
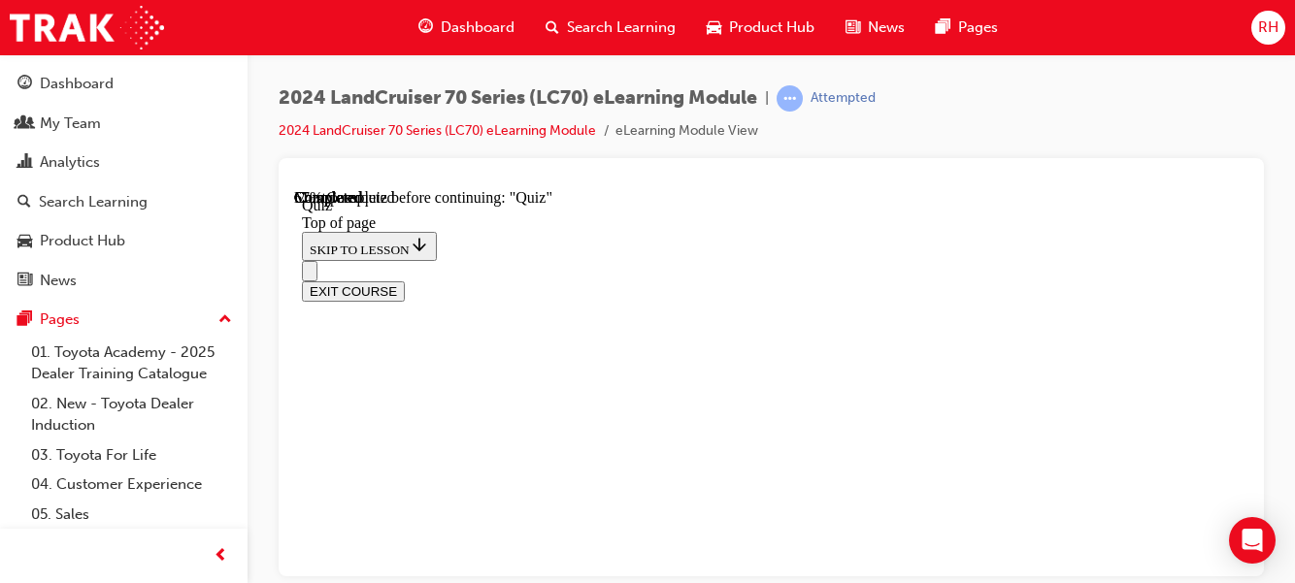
scroll to position [516, 0]
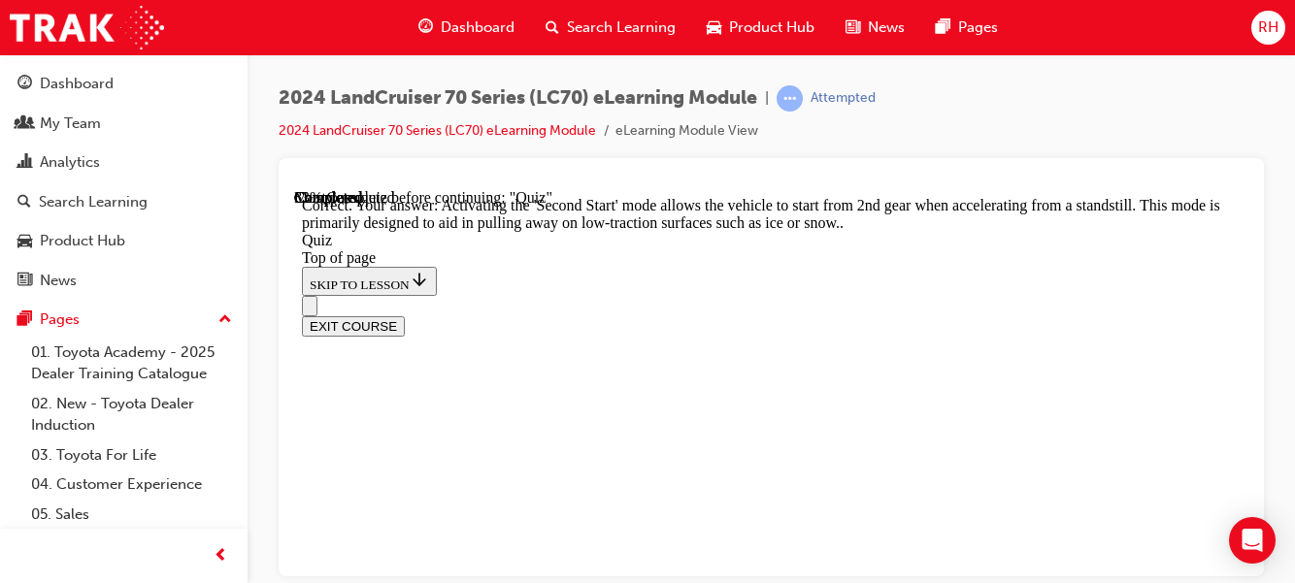
scroll to position [1088, 0]
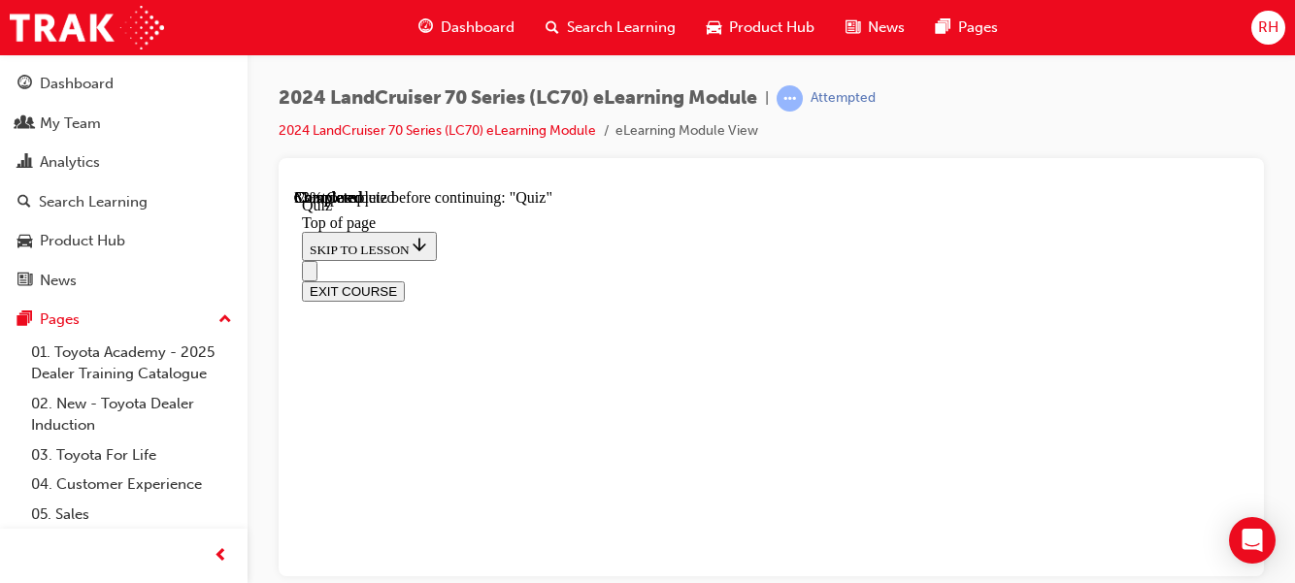
scroll to position [499, 0]
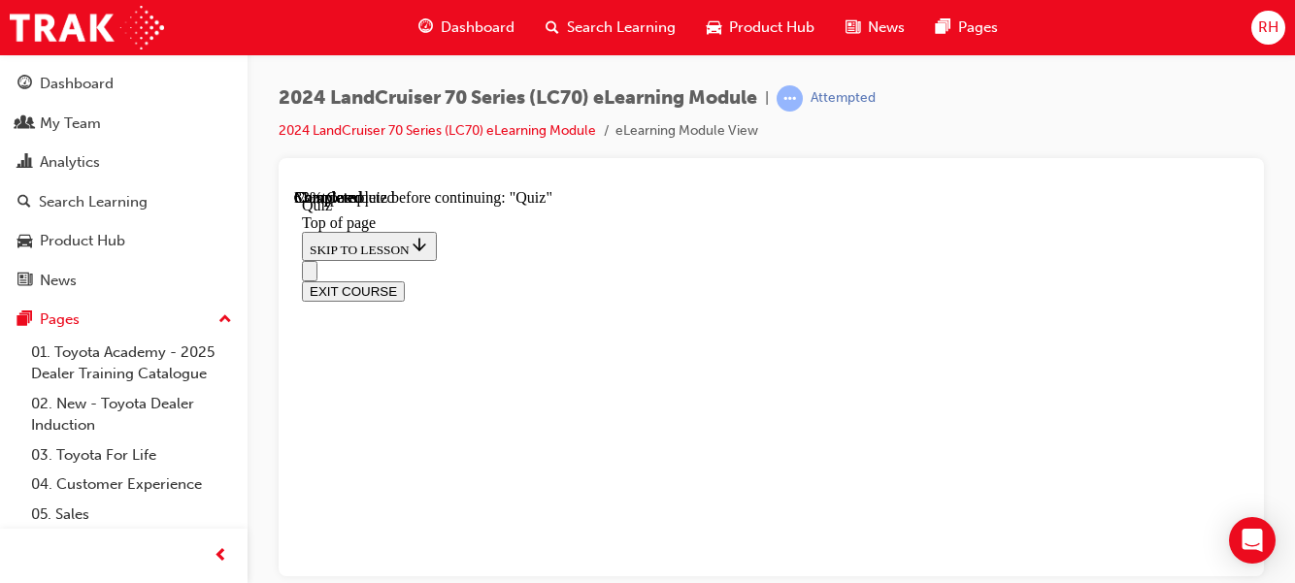
scroll to position [732, 0]
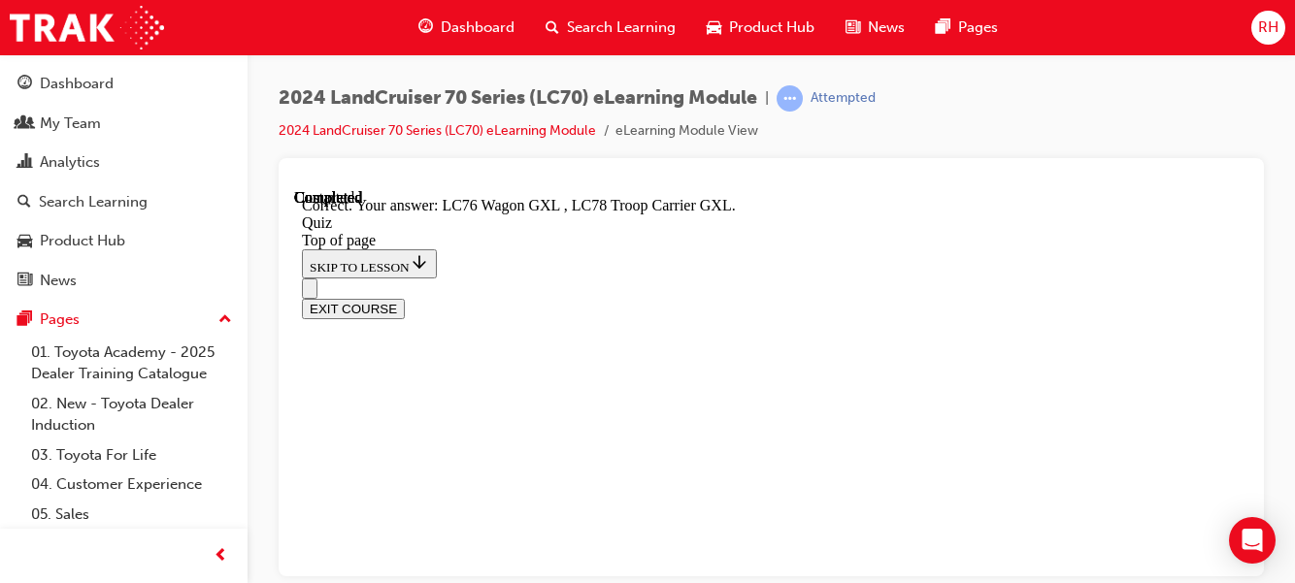
scroll to position [909, 0]
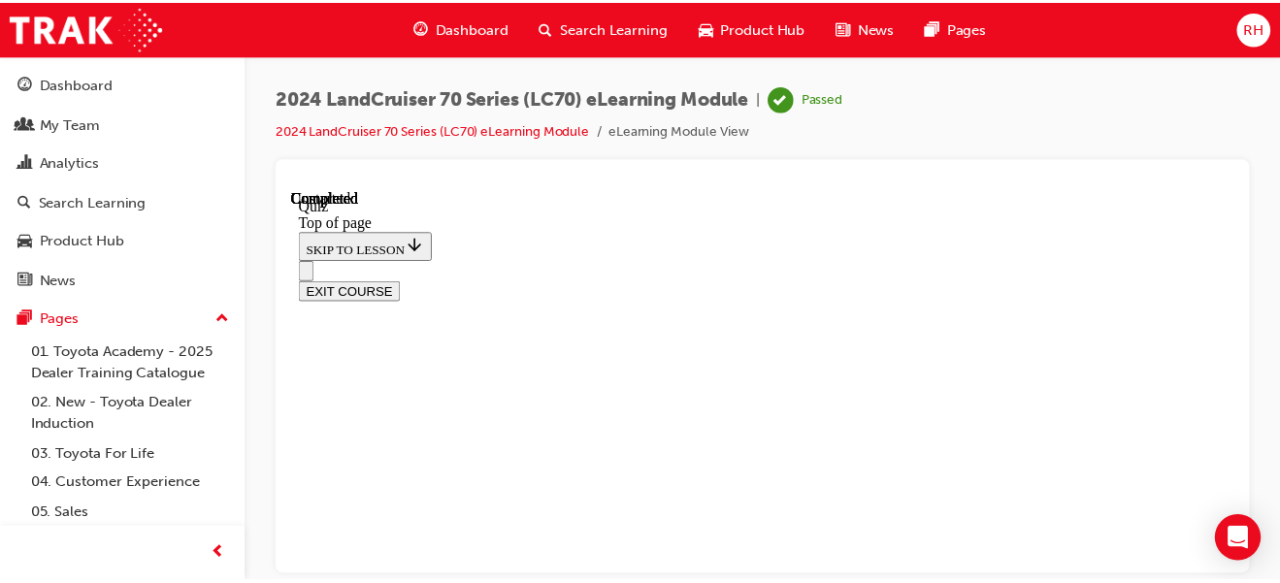
scroll to position [667, 0]
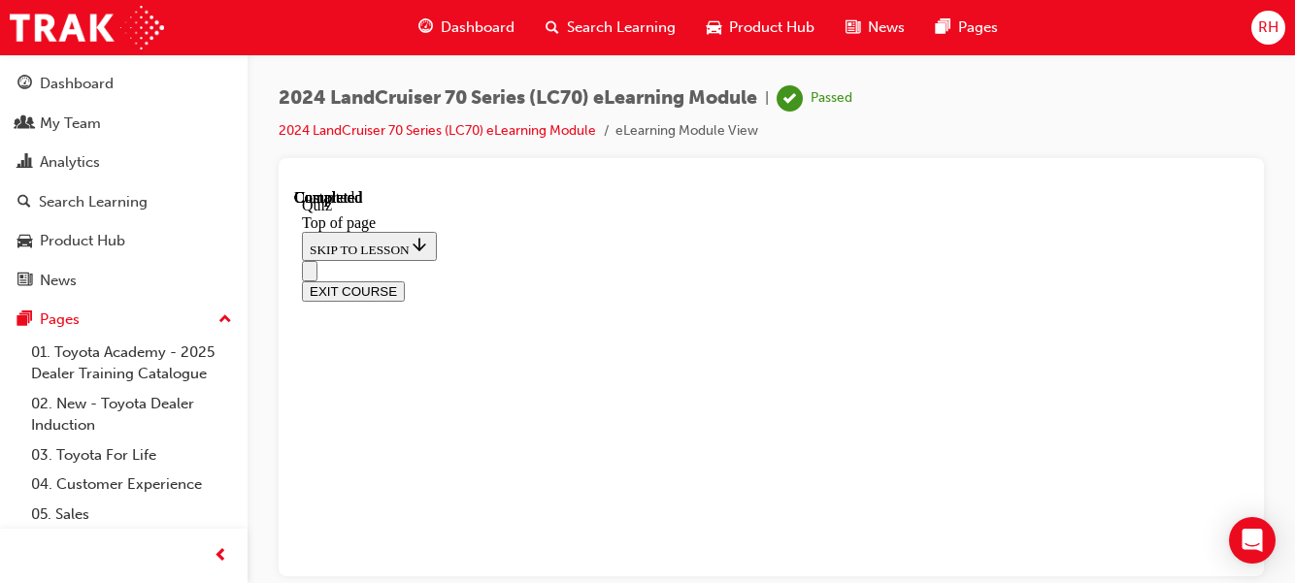
click at [173, 137] on link "My Team" at bounding box center [124, 124] width 232 height 36
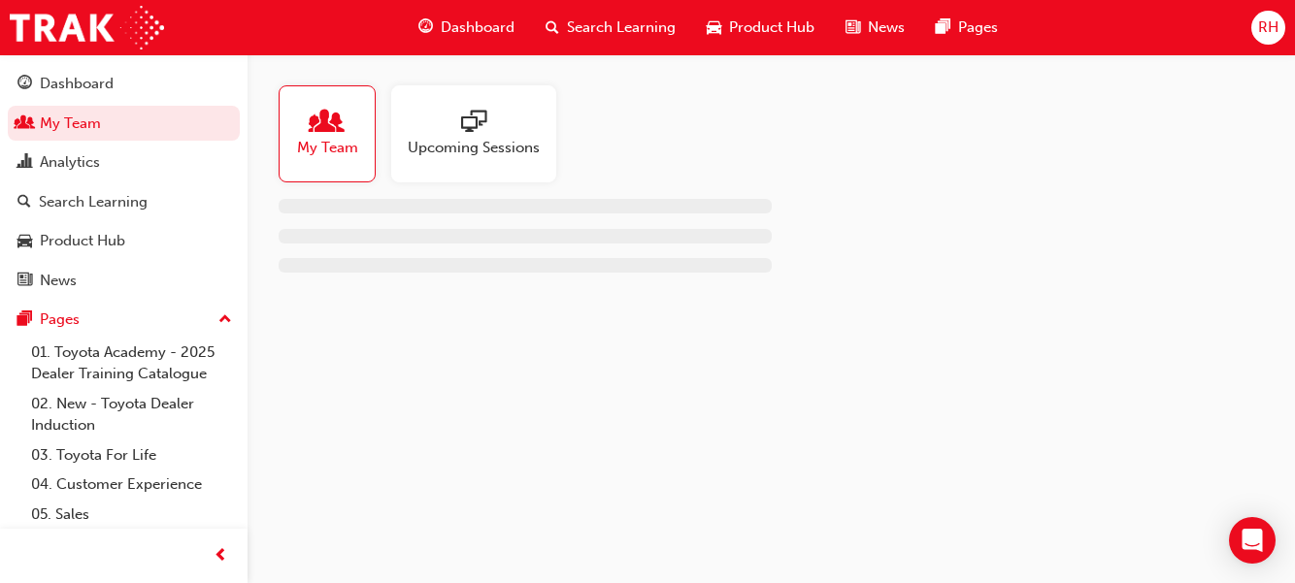
click at [524, 152] on span "Upcoming Sessions" at bounding box center [474, 148] width 132 height 22
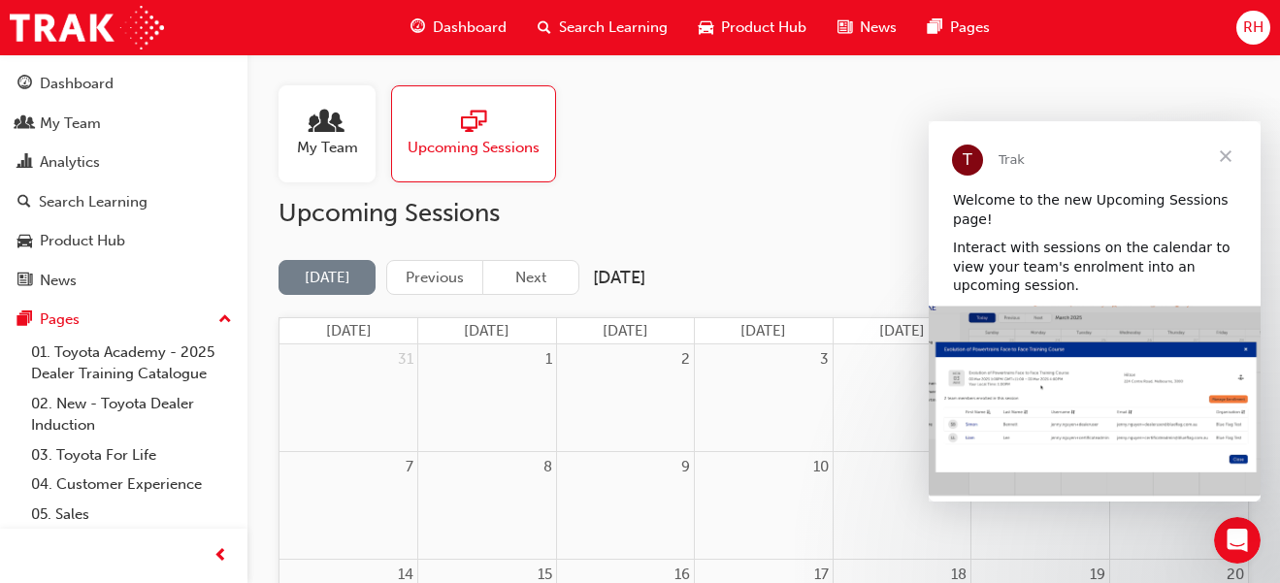
click at [1225, 158] on span "Close" at bounding box center [1226, 156] width 70 height 70
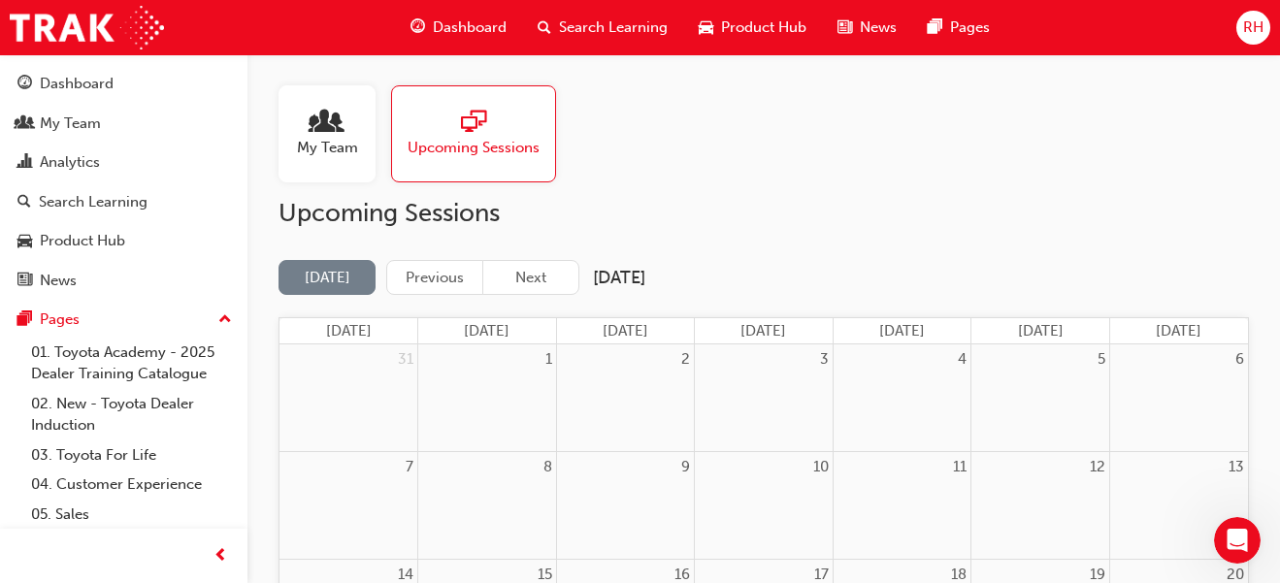
click at [159, 84] on div "Dashboard" at bounding box center [123, 84] width 213 height 24
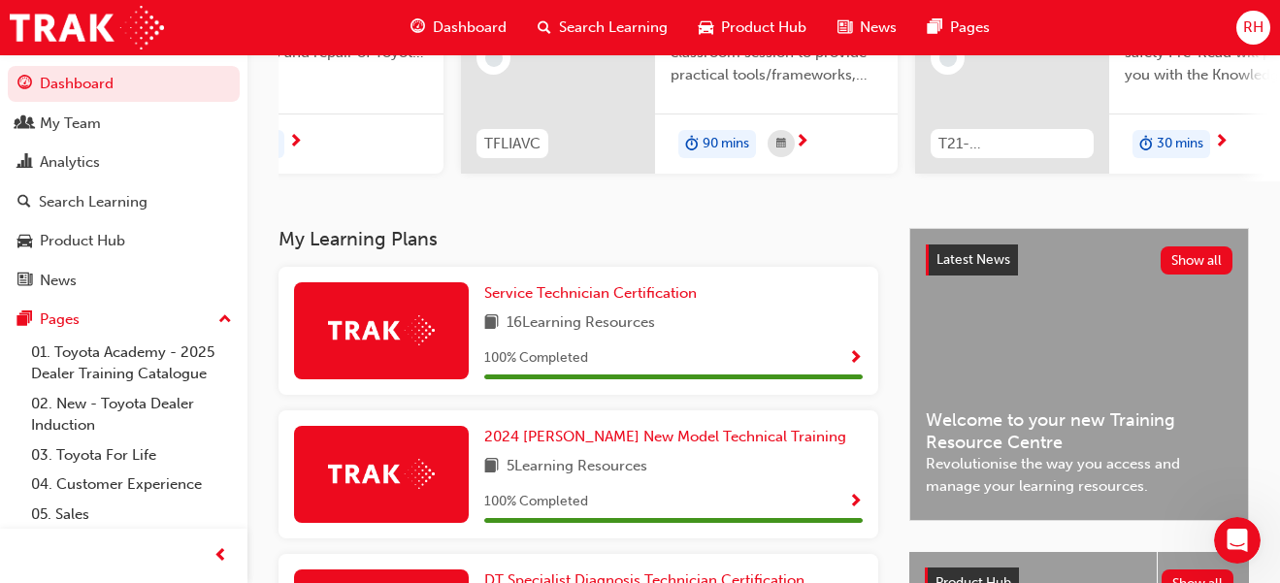
scroll to position [267, 0]
